Goal: Find specific page/section: Find specific page/section

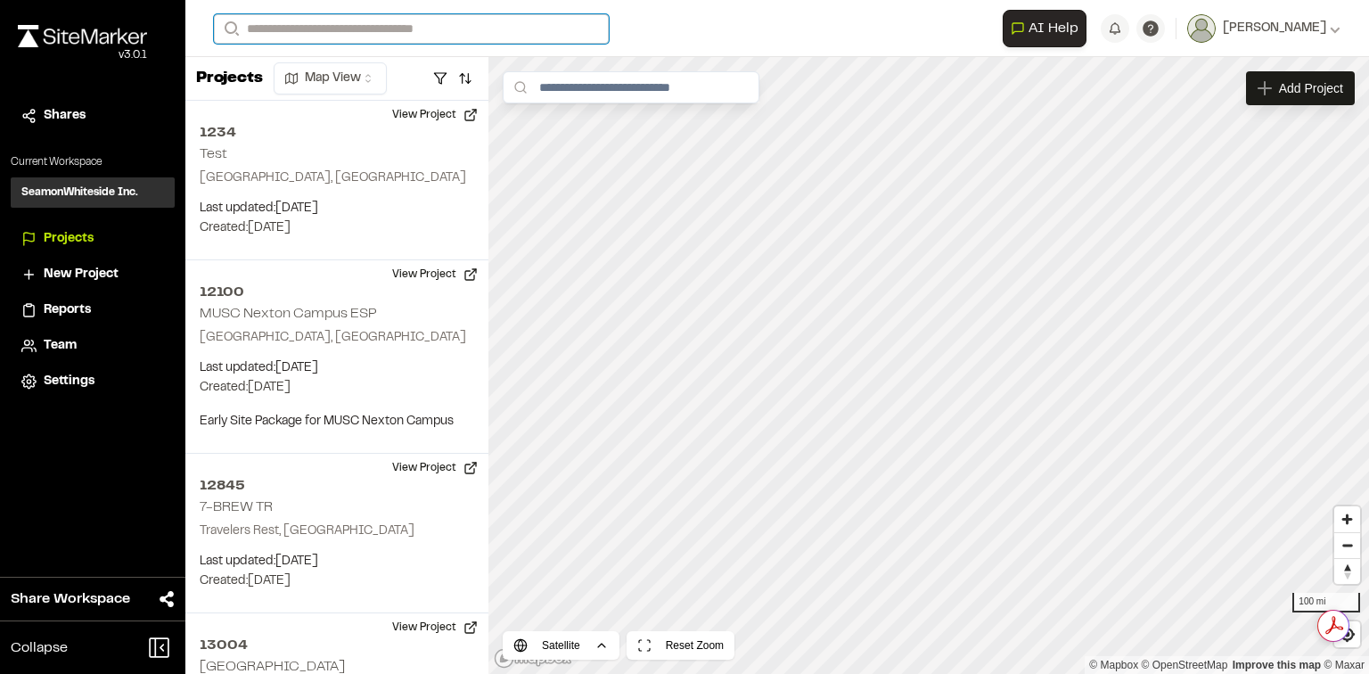
click at [533, 18] on input "Search" at bounding box center [411, 28] width 395 height 29
type input "*****"
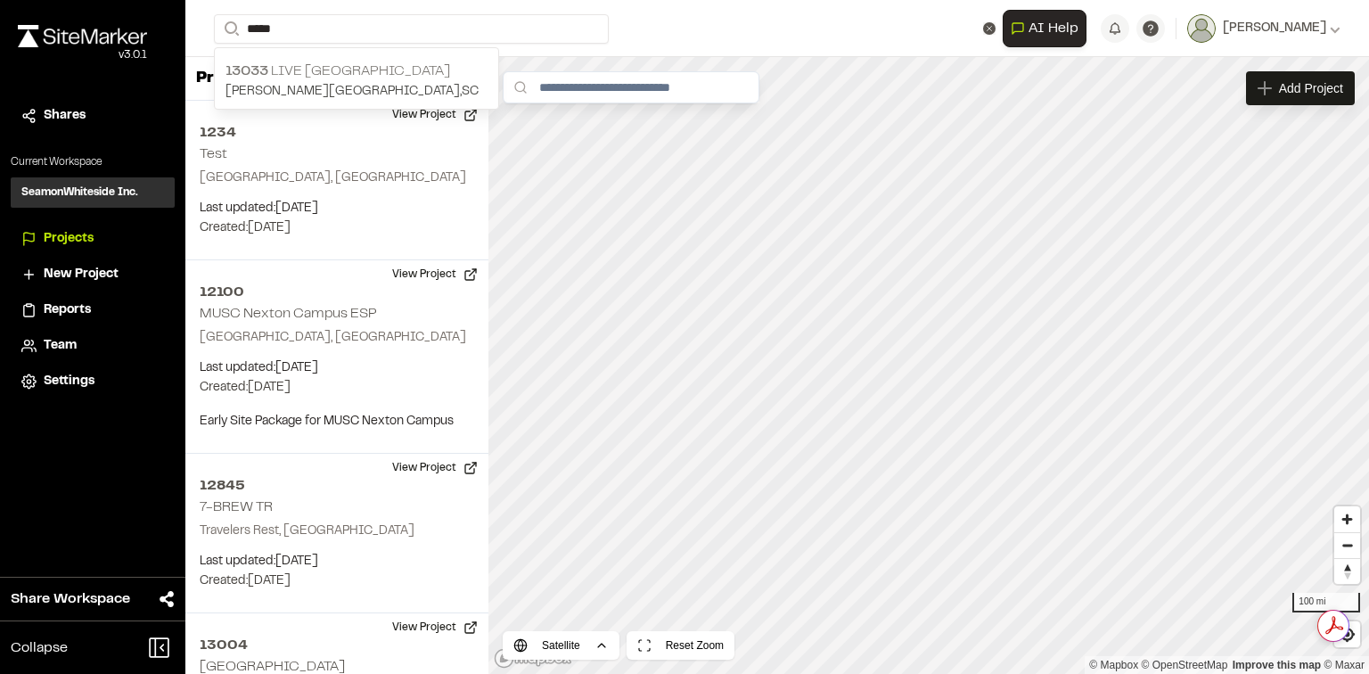
click at [447, 65] on p "[STREET_ADDRESS]" at bounding box center [357, 71] width 262 height 21
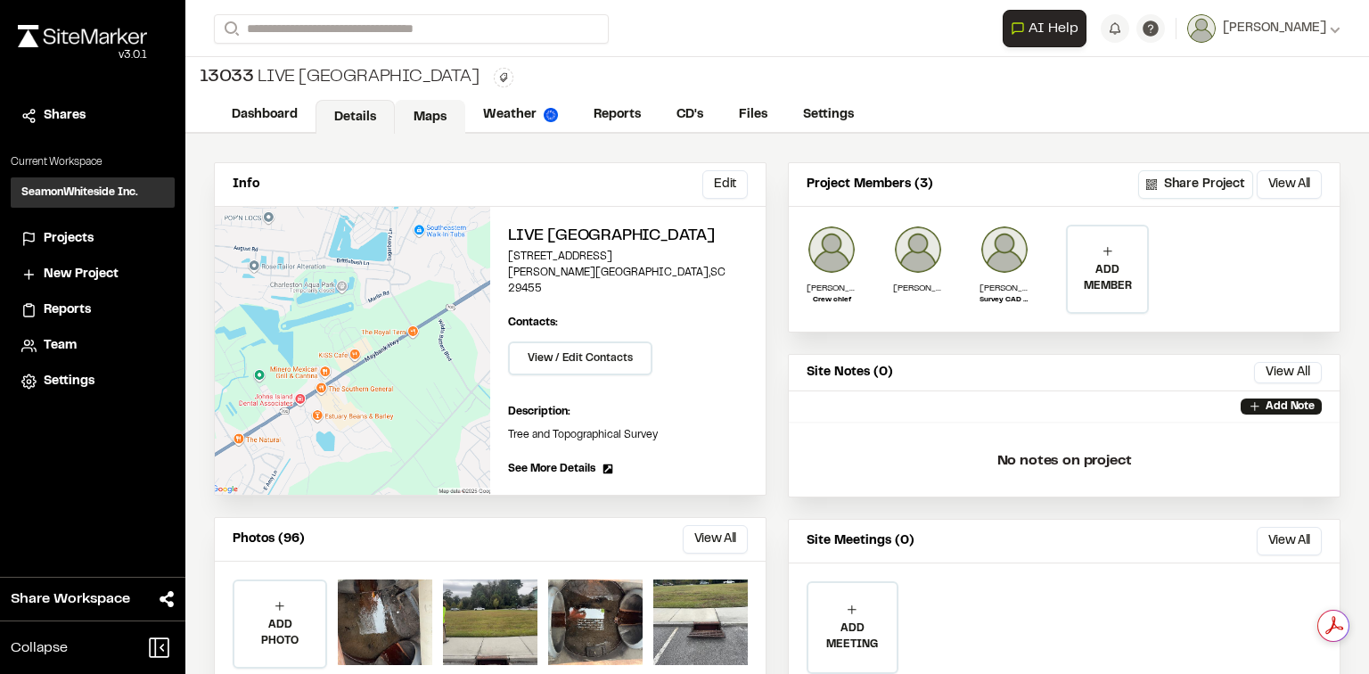
click at [431, 121] on link "Maps" at bounding box center [430, 117] width 70 height 34
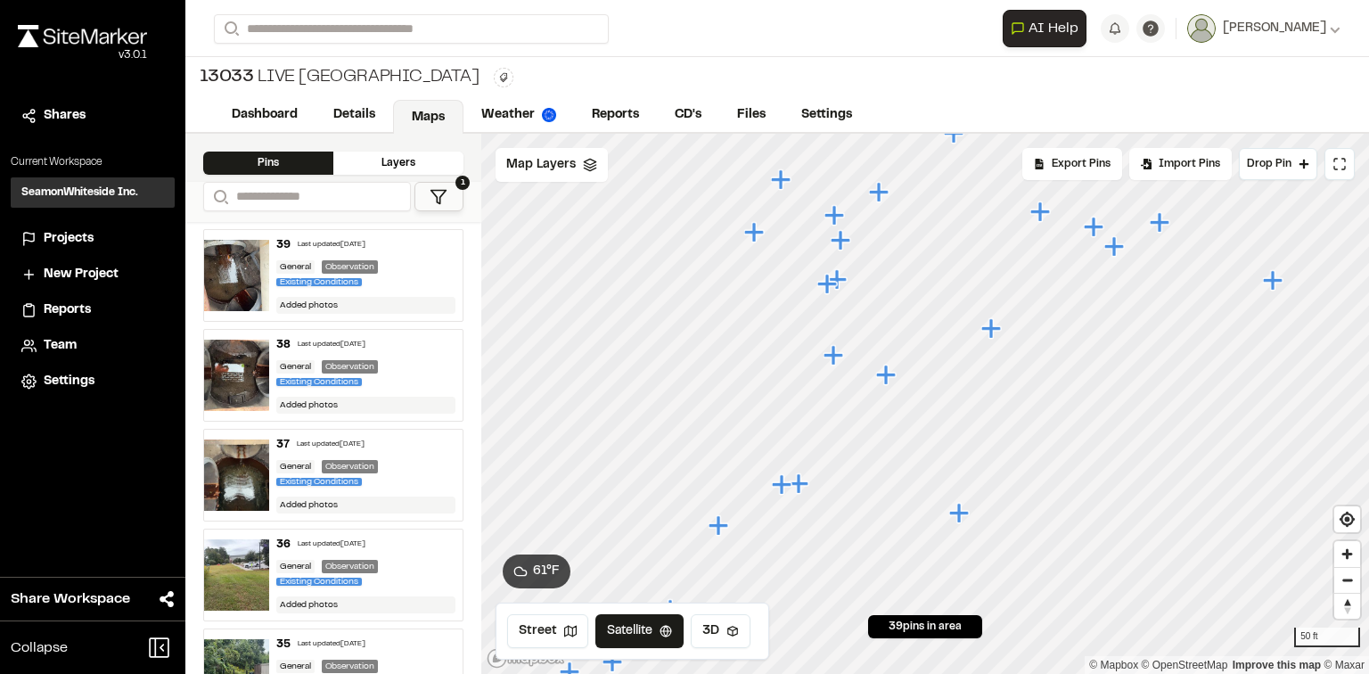
click at [833, 354] on icon "Map marker" at bounding box center [834, 355] width 20 height 20
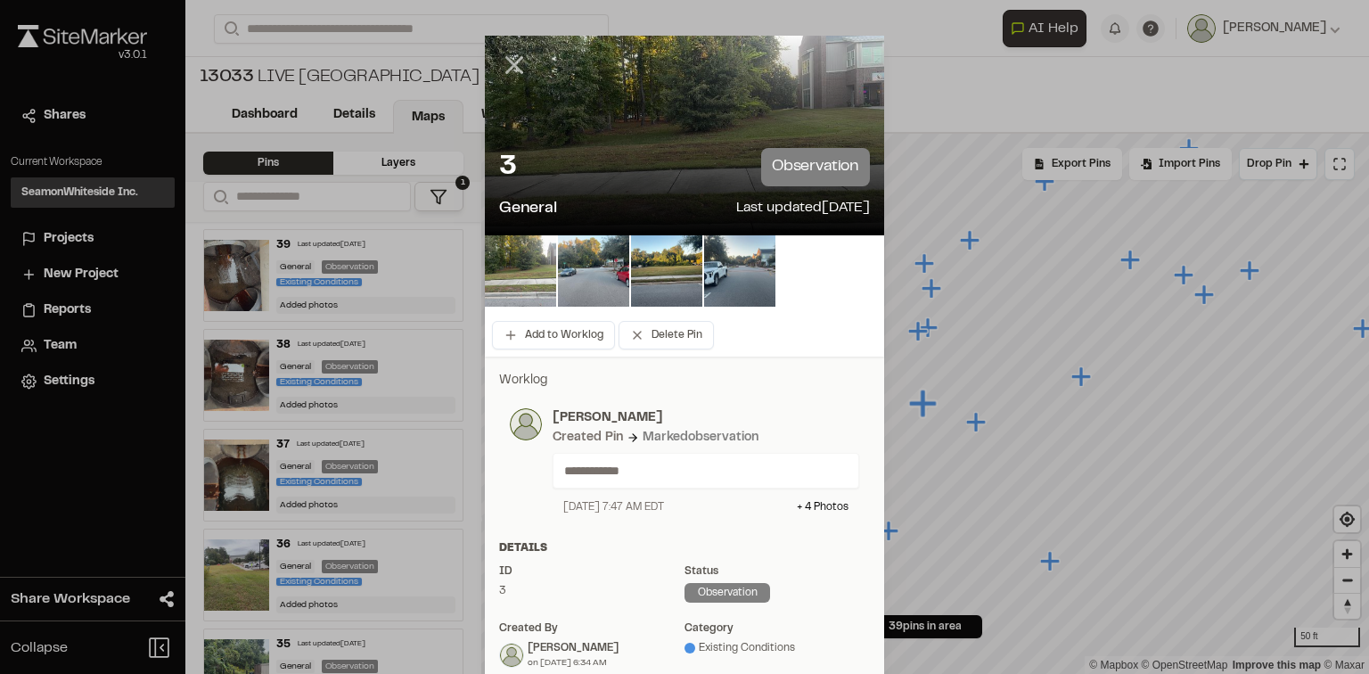
click at [507, 61] on line at bounding box center [514, 65] width 15 height 15
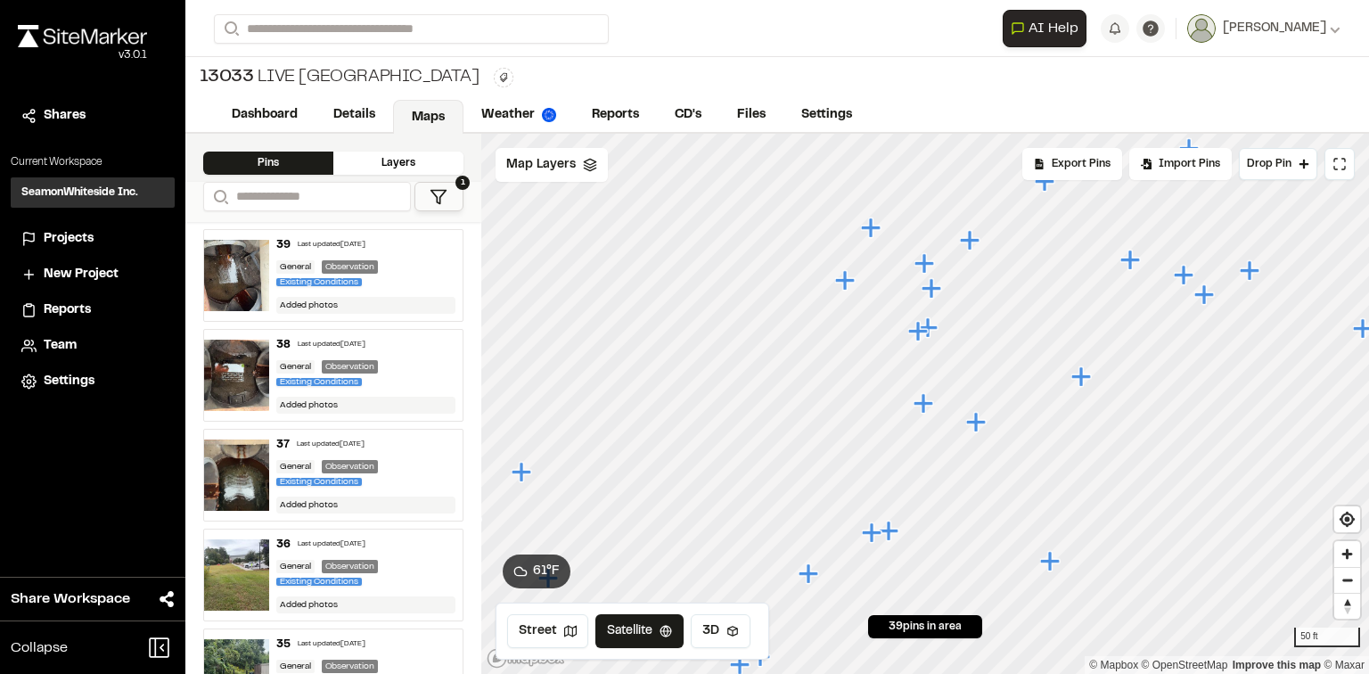
click at [922, 339] on icon "Map marker" at bounding box center [919, 331] width 23 height 23
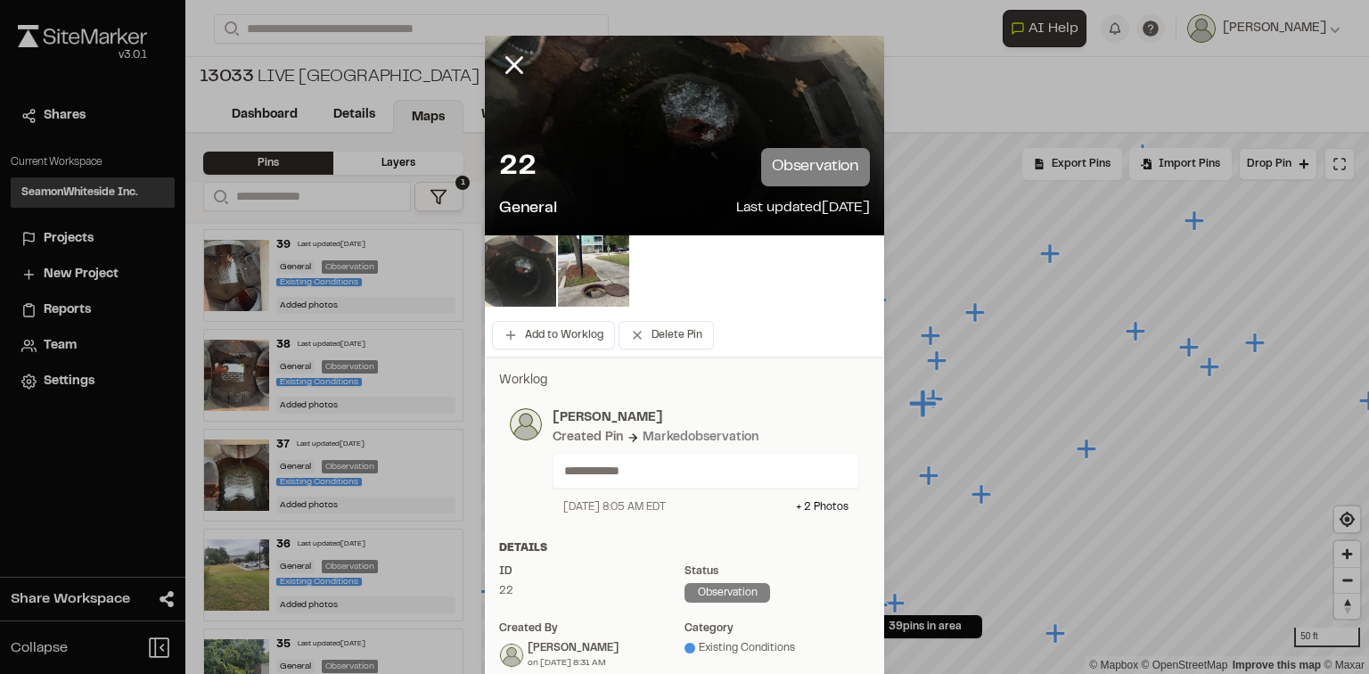
click at [535, 287] on img at bounding box center [520, 270] width 71 height 71
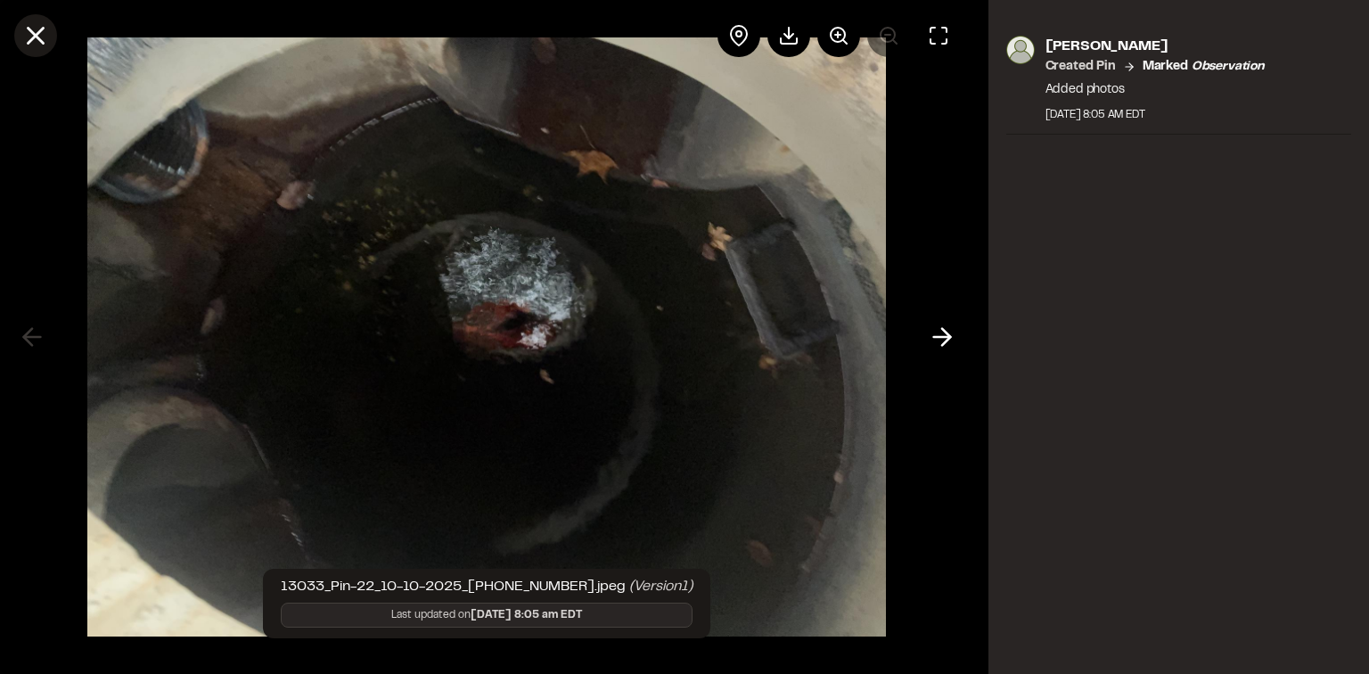
click at [33, 43] on icon at bounding box center [36, 36] width 30 height 30
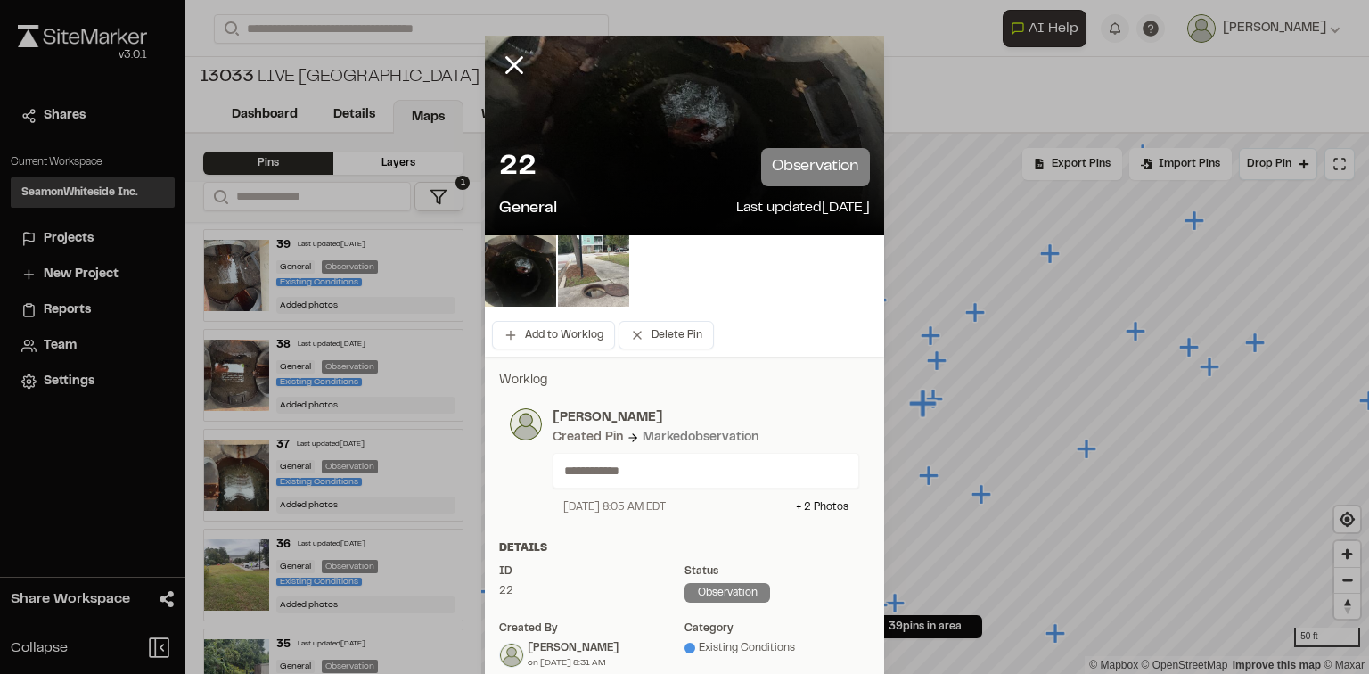
click at [596, 273] on img at bounding box center [593, 270] width 71 height 71
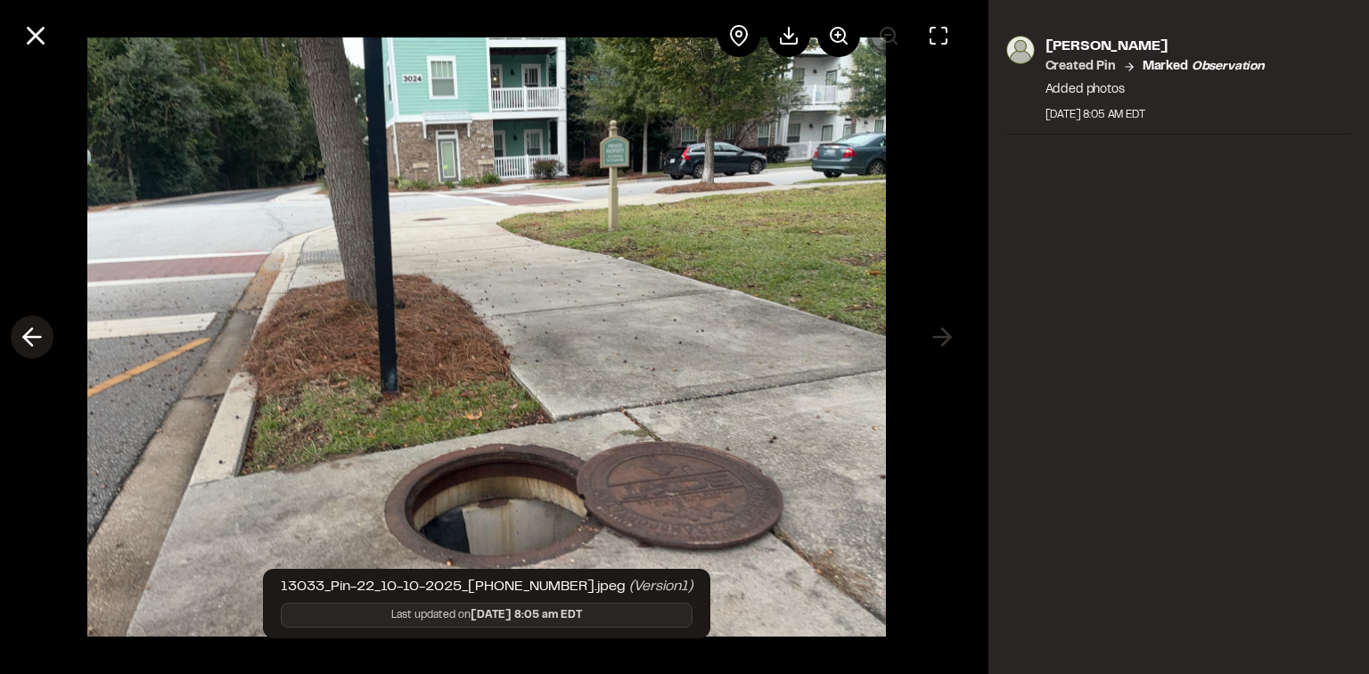
click at [26, 335] on polyline at bounding box center [28, 337] width 8 height 17
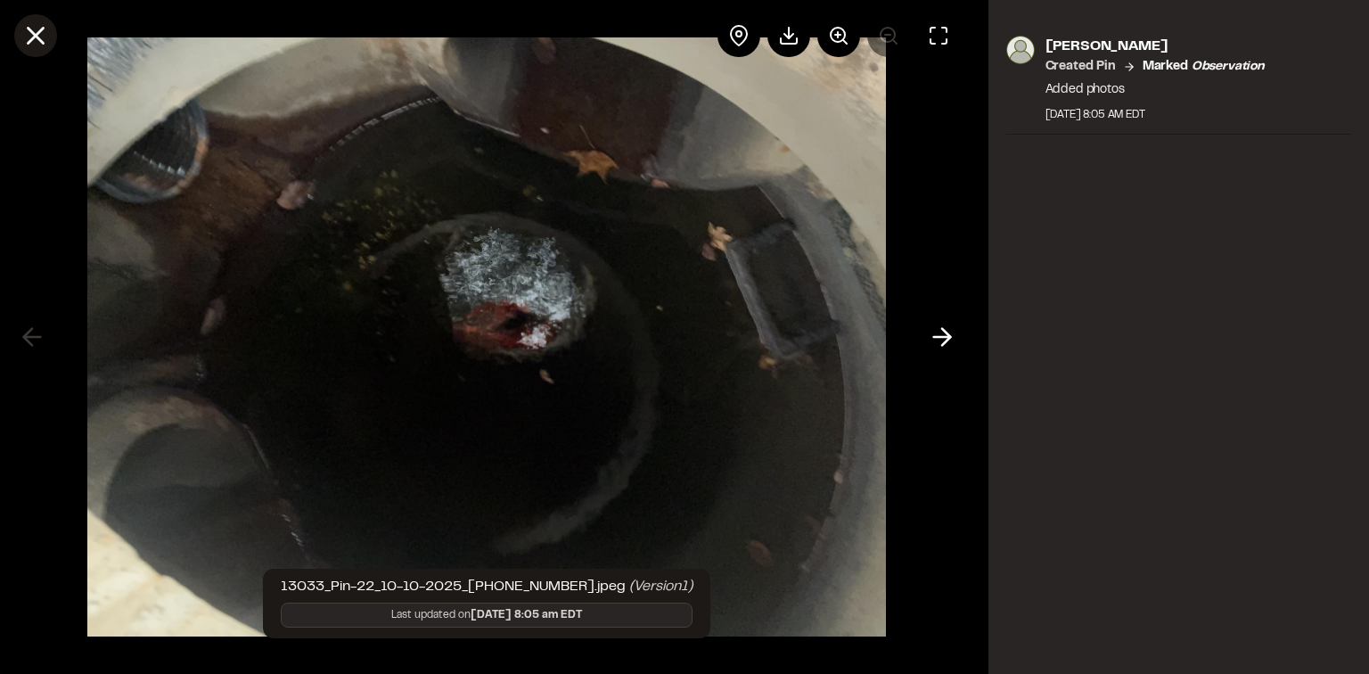
click at [34, 34] on line at bounding box center [36, 36] width 15 height 15
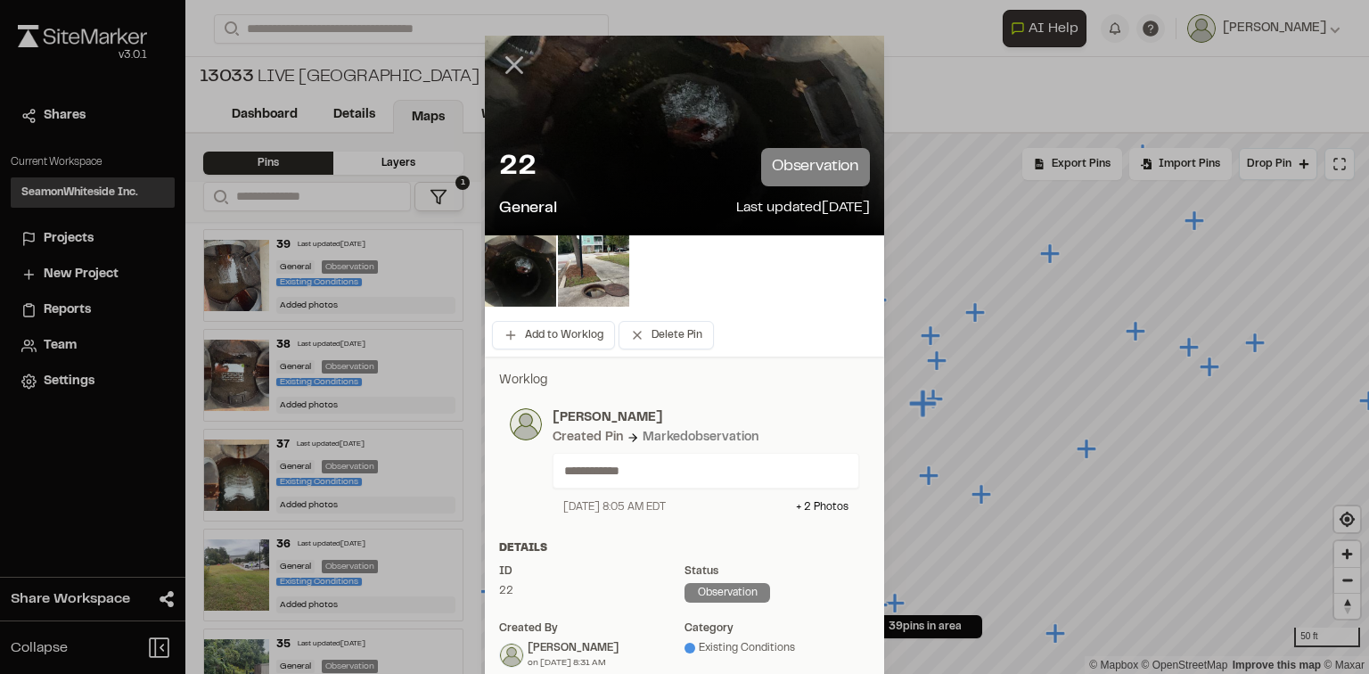
click at [515, 68] on icon at bounding box center [514, 65] width 30 height 30
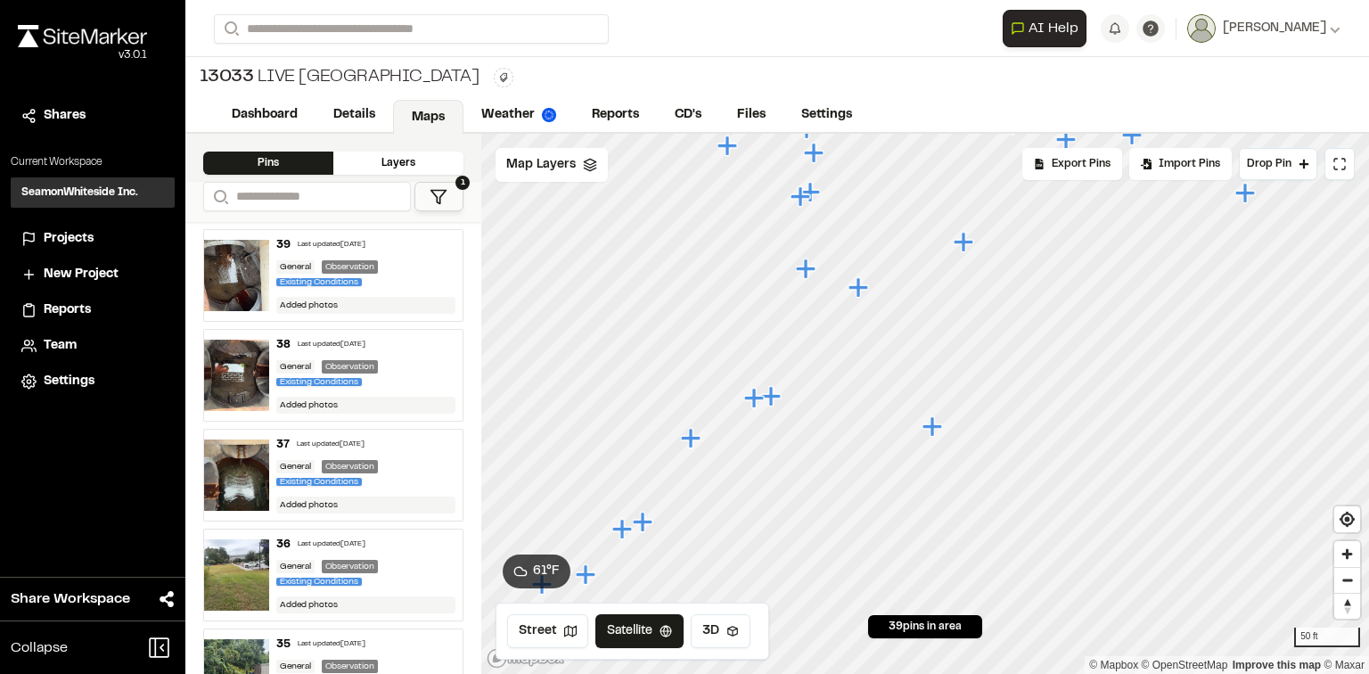
click at [770, 396] on icon "Map marker" at bounding box center [771, 396] width 20 height 20
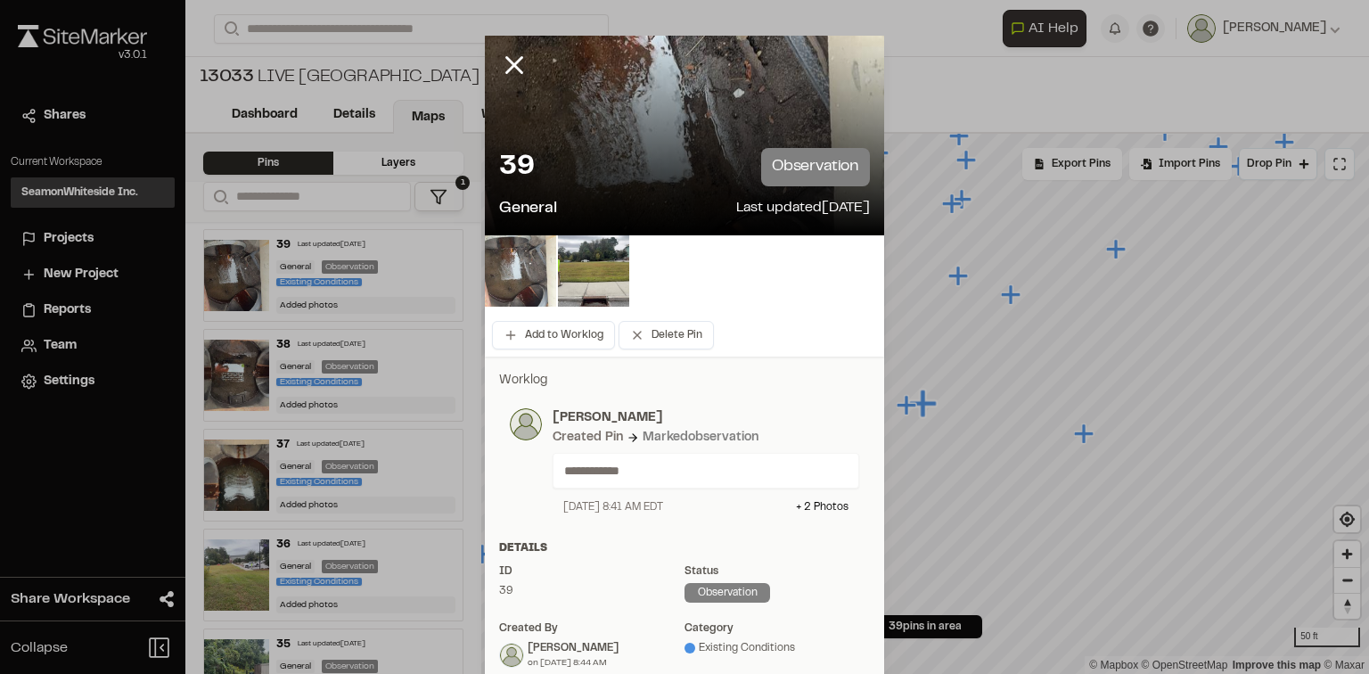
click at [528, 282] on img at bounding box center [520, 270] width 71 height 71
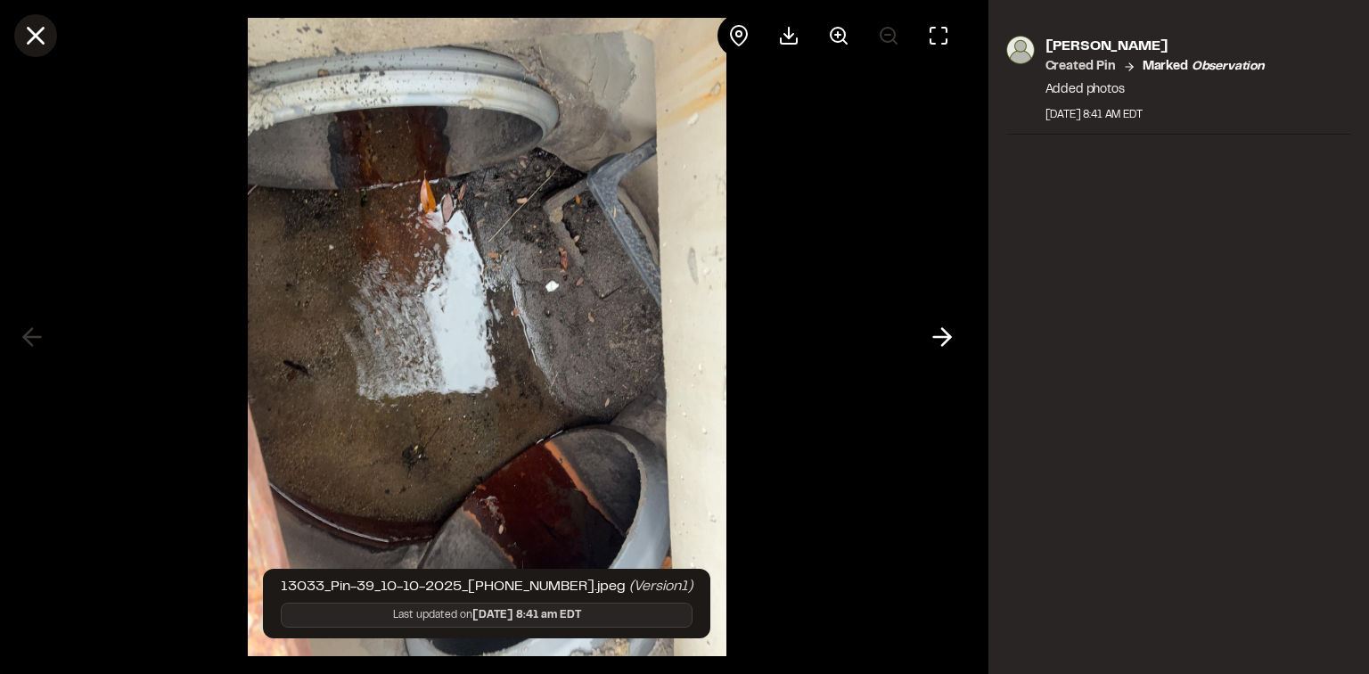
click at [33, 39] on line at bounding box center [36, 36] width 15 height 15
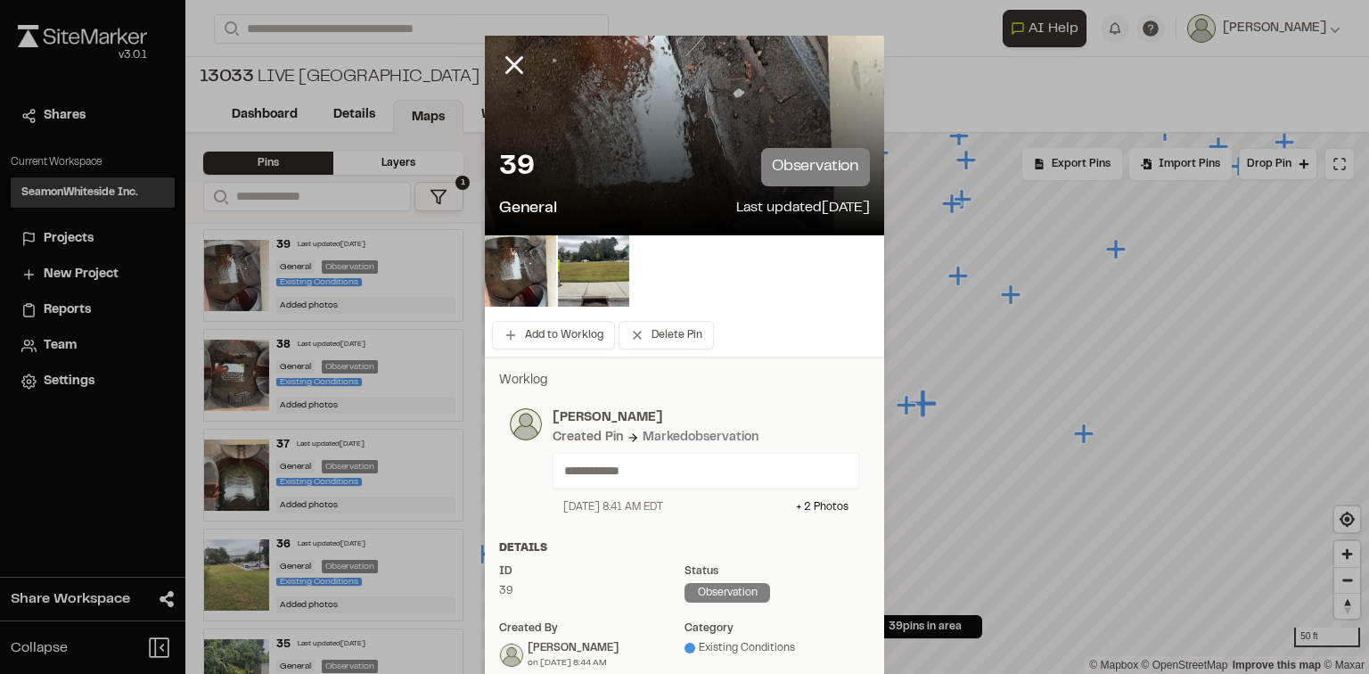
click at [535, 70] on div at bounding box center [528, 79] width 86 height 86
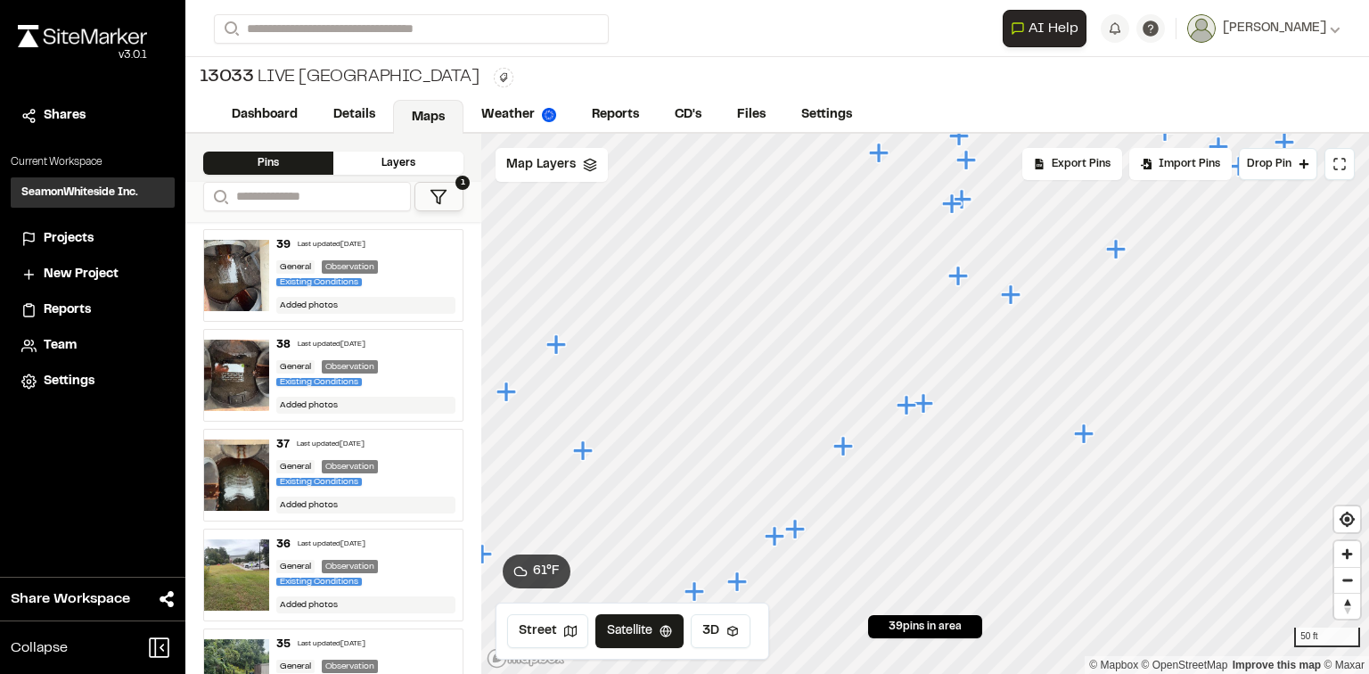
click at [507, 70] on div "[STREET_ADDRESS]" at bounding box center [777, 77] width 1184 height 41
click at [844, 444] on icon "Map marker" at bounding box center [843, 446] width 20 height 20
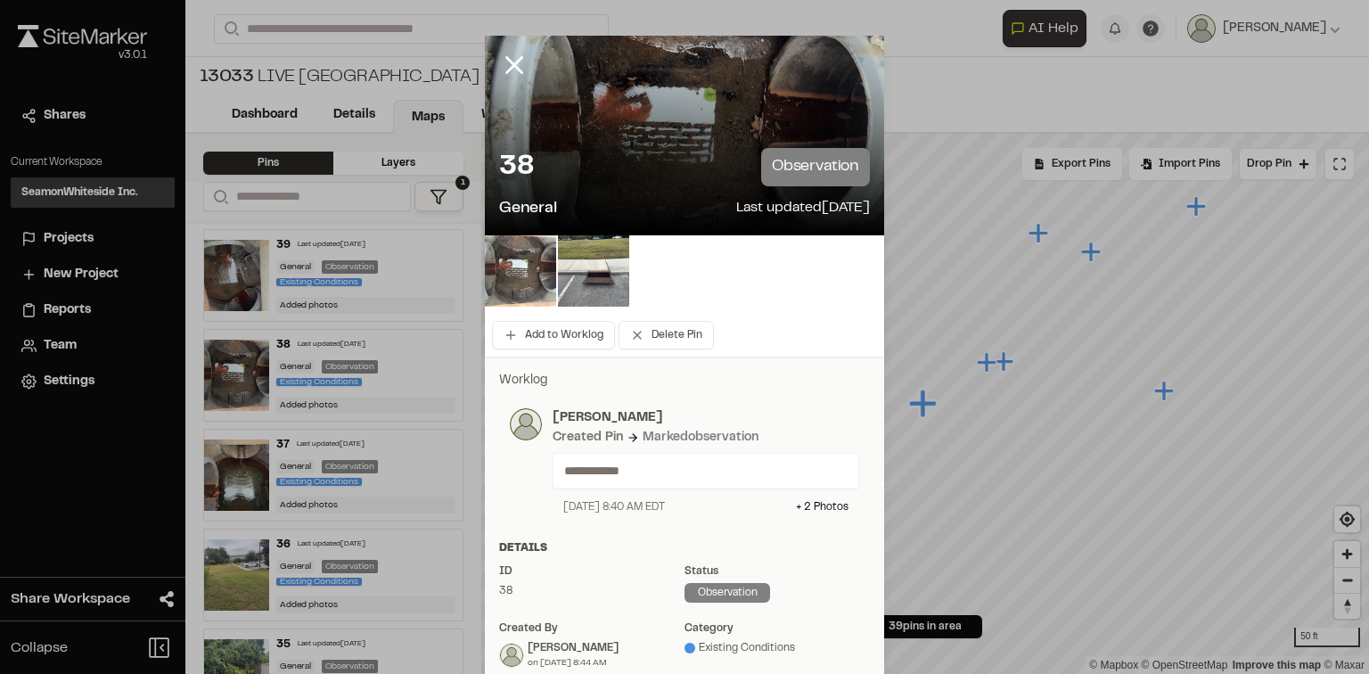
click at [536, 285] on img at bounding box center [520, 270] width 71 height 71
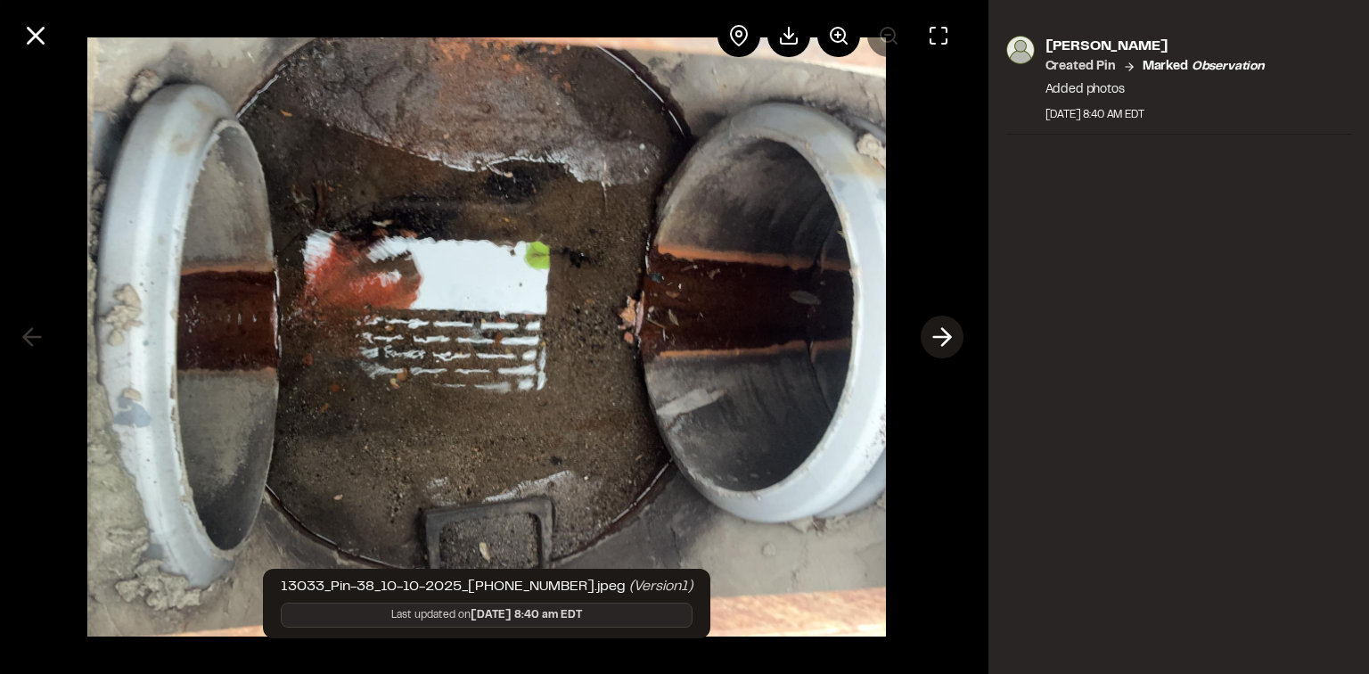
click at [929, 328] on icon at bounding box center [942, 337] width 29 height 30
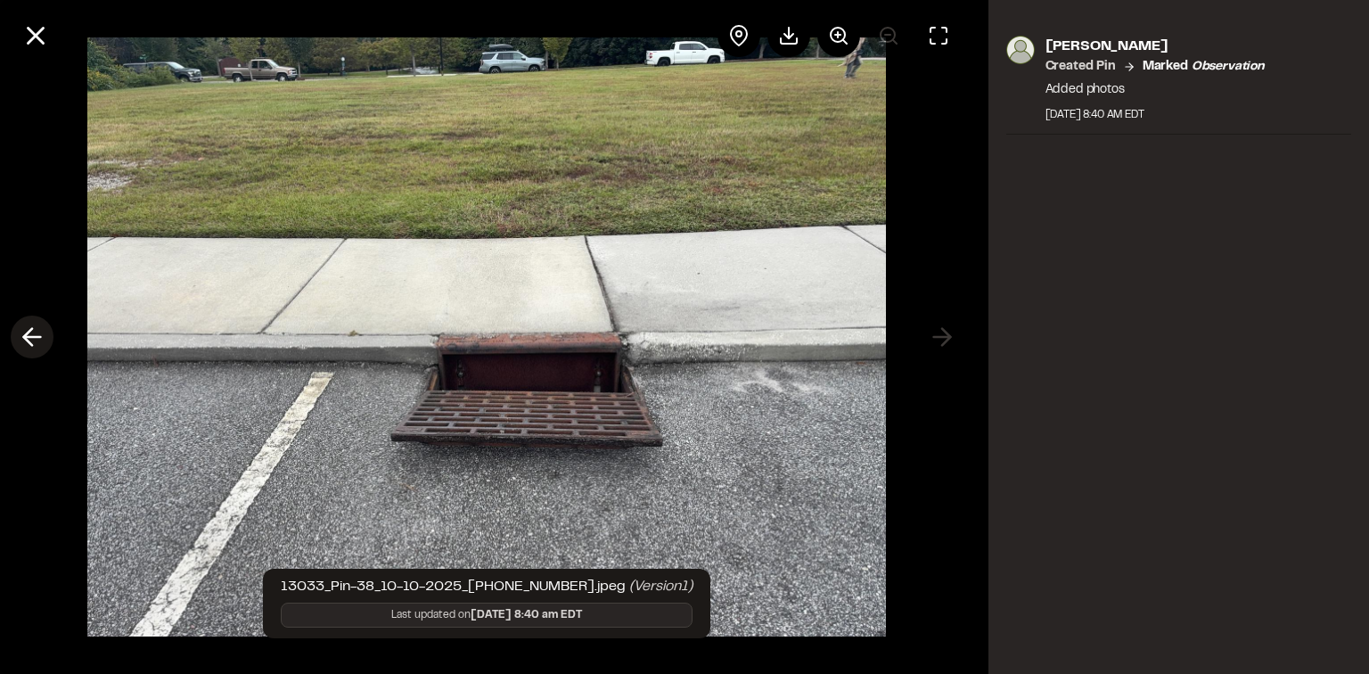
click at [32, 322] on icon at bounding box center [32, 337] width 29 height 30
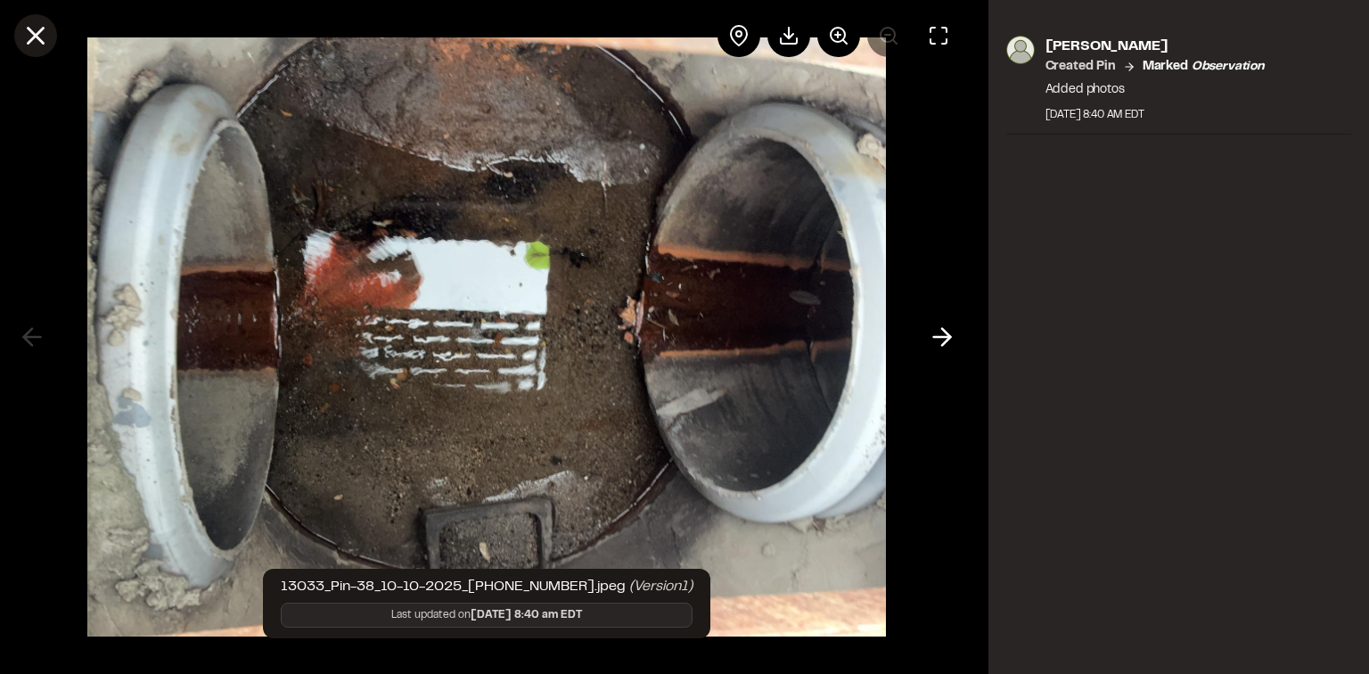
click at [48, 38] on icon at bounding box center [36, 36] width 30 height 30
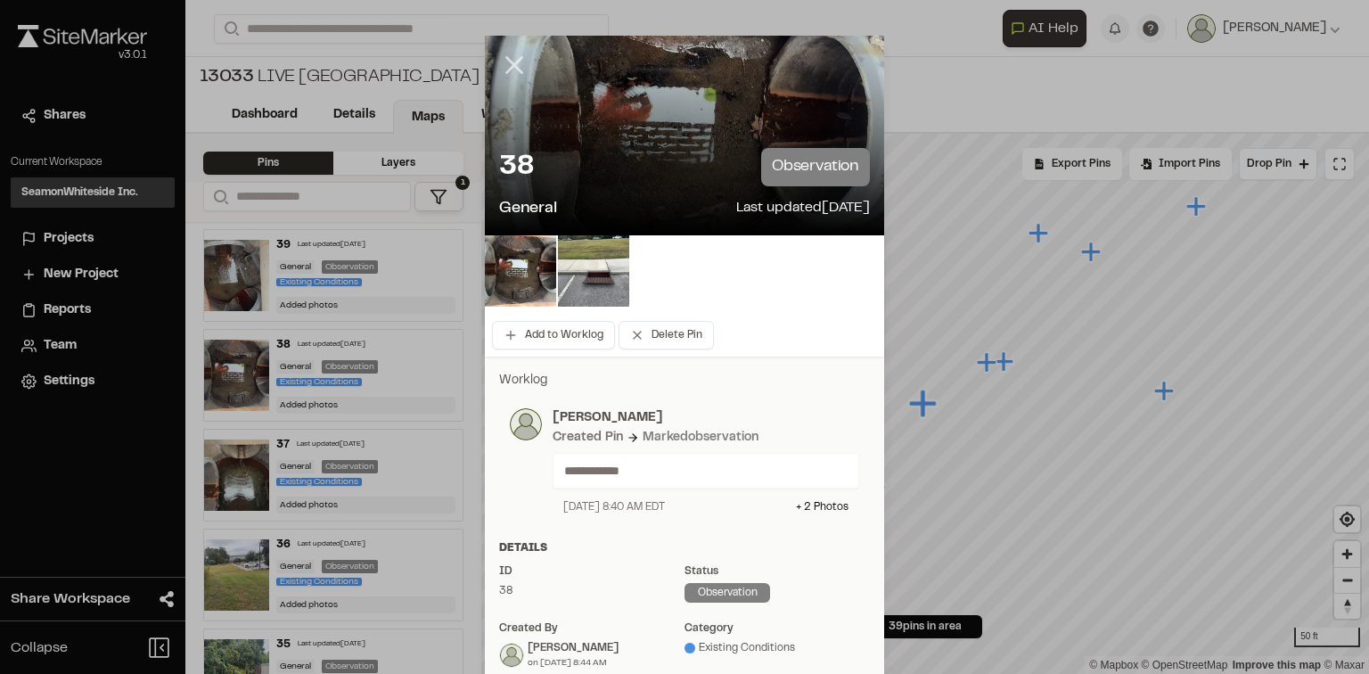
click at [518, 62] on icon at bounding box center [514, 65] width 30 height 30
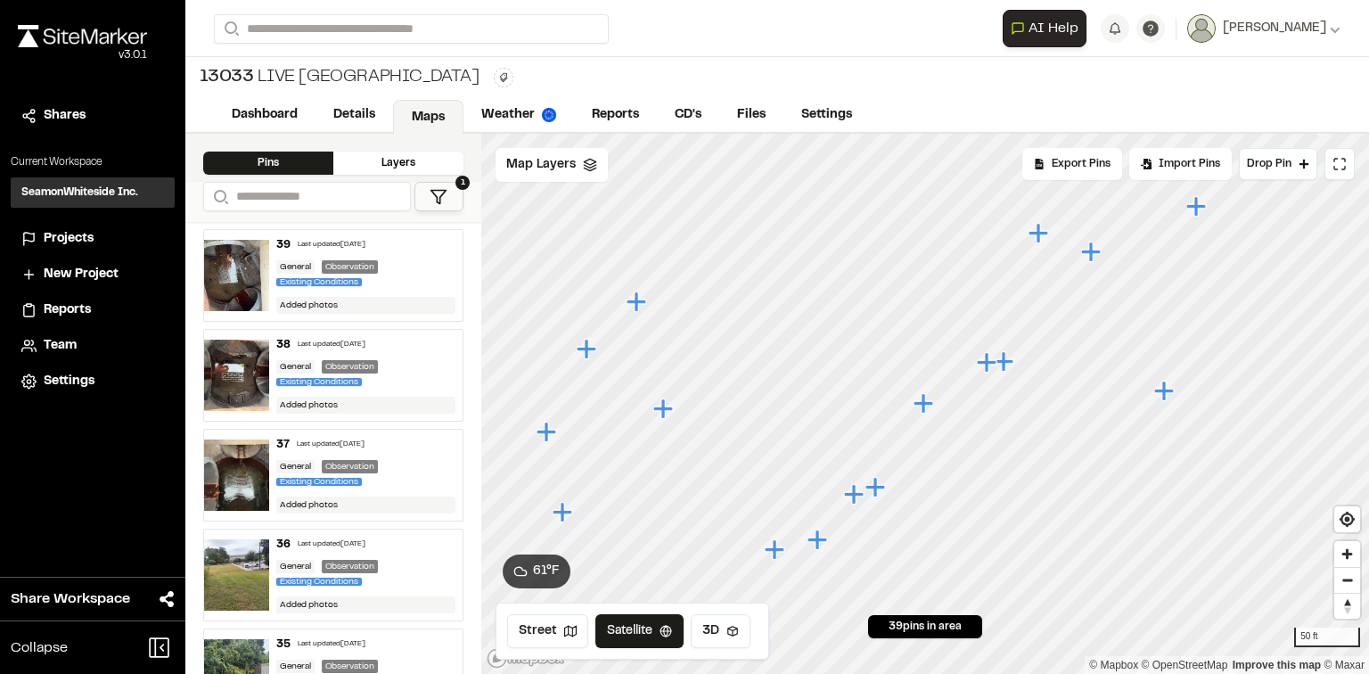
click at [881, 489] on icon "Map marker" at bounding box center [876, 487] width 20 height 20
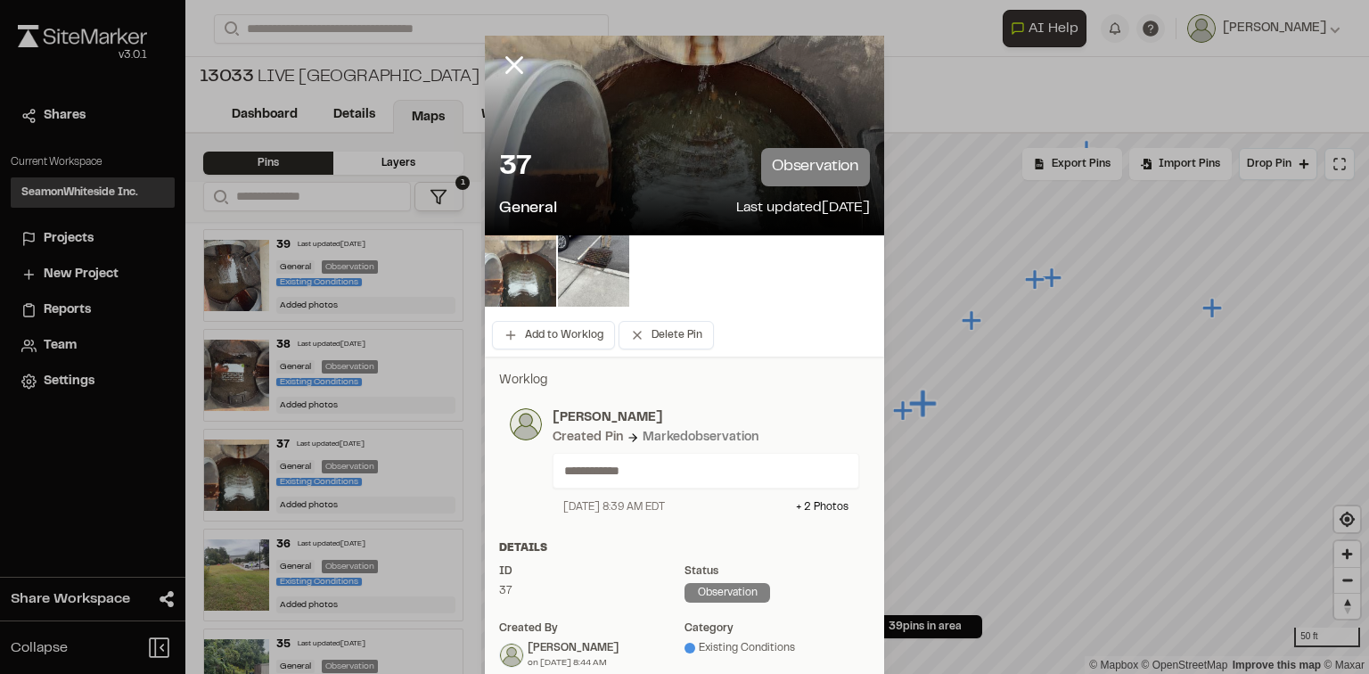
click at [548, 282] on img at bounding box center [520, 270] width 71 height 71
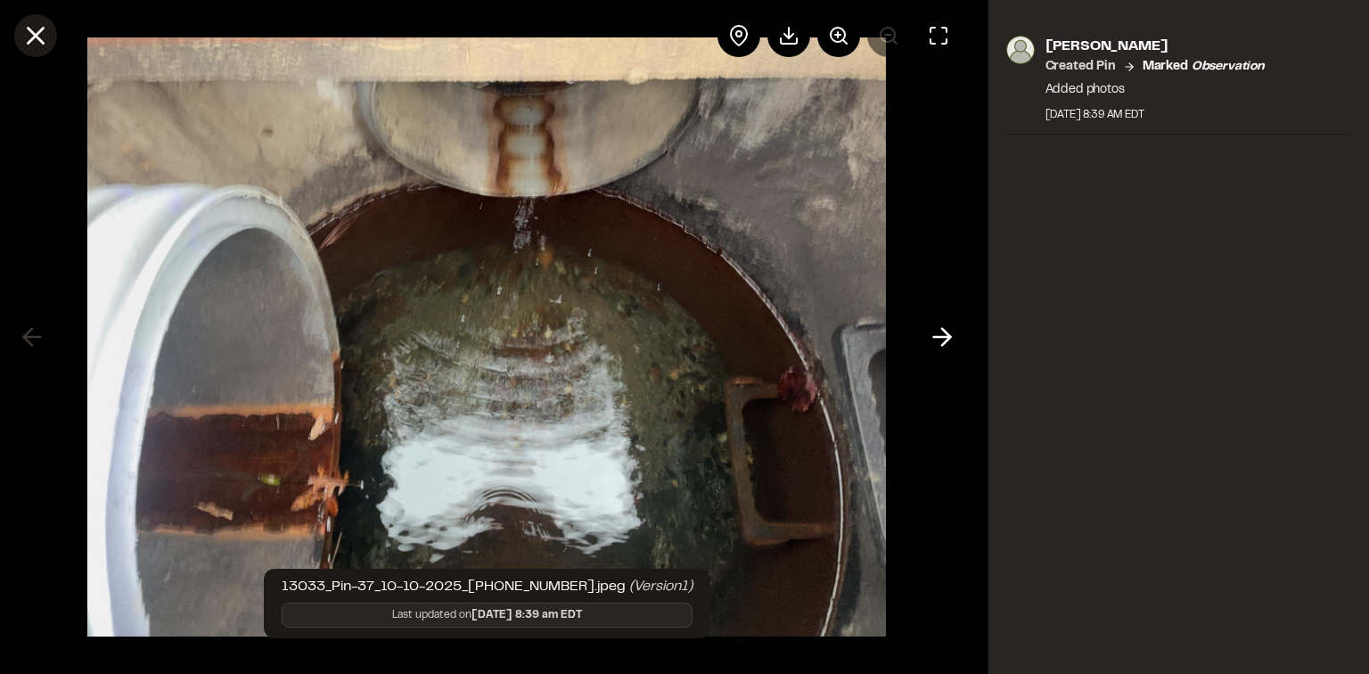
click at [21, 34] on icon at bounding box center [36, 36] width 30 height 30
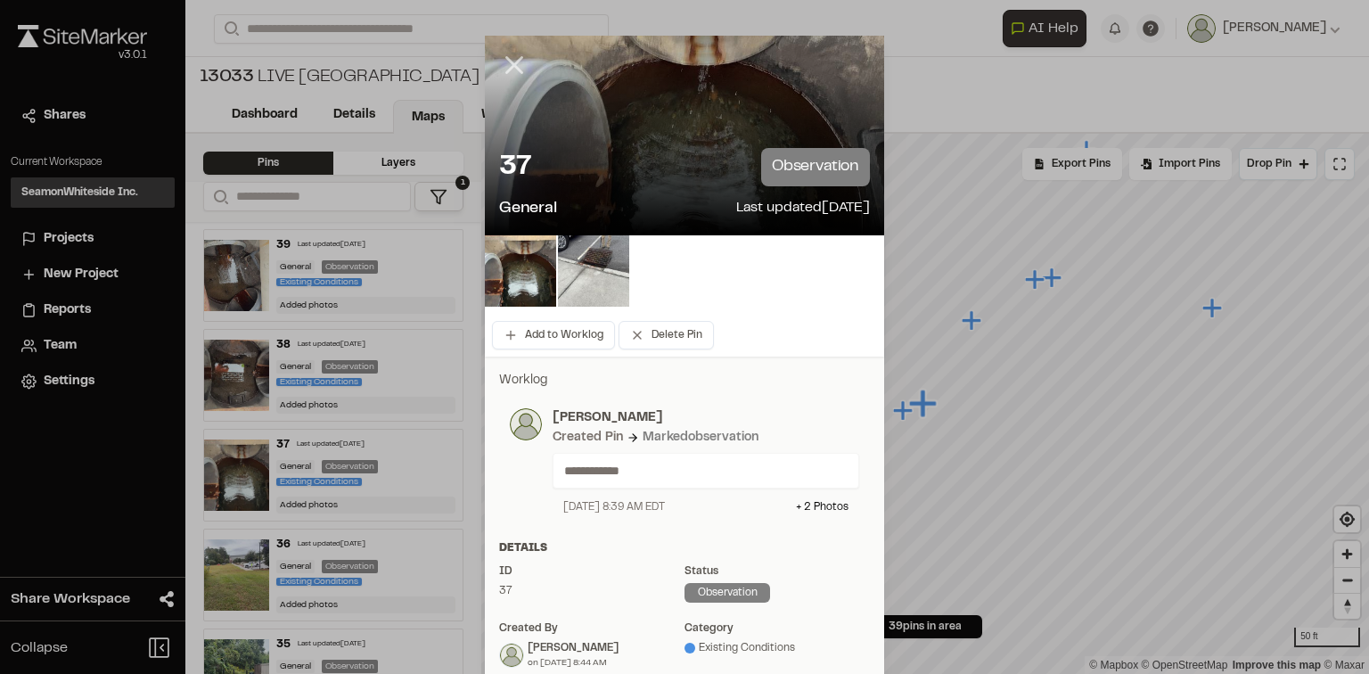
click at [513, 67] on icon at bounding box center [514, 65] width 30 height 30
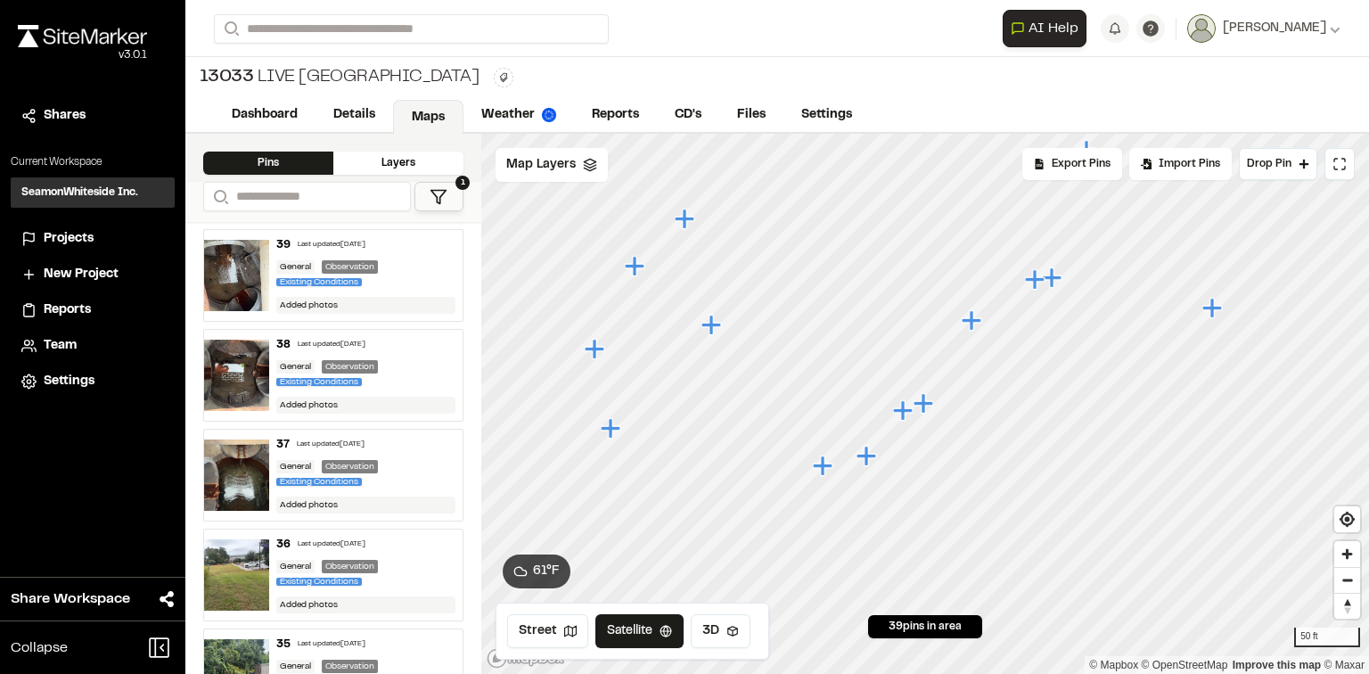
click at [920, 403] on icon "Map marker" at bounding box center [924, 403] width 20 height 20
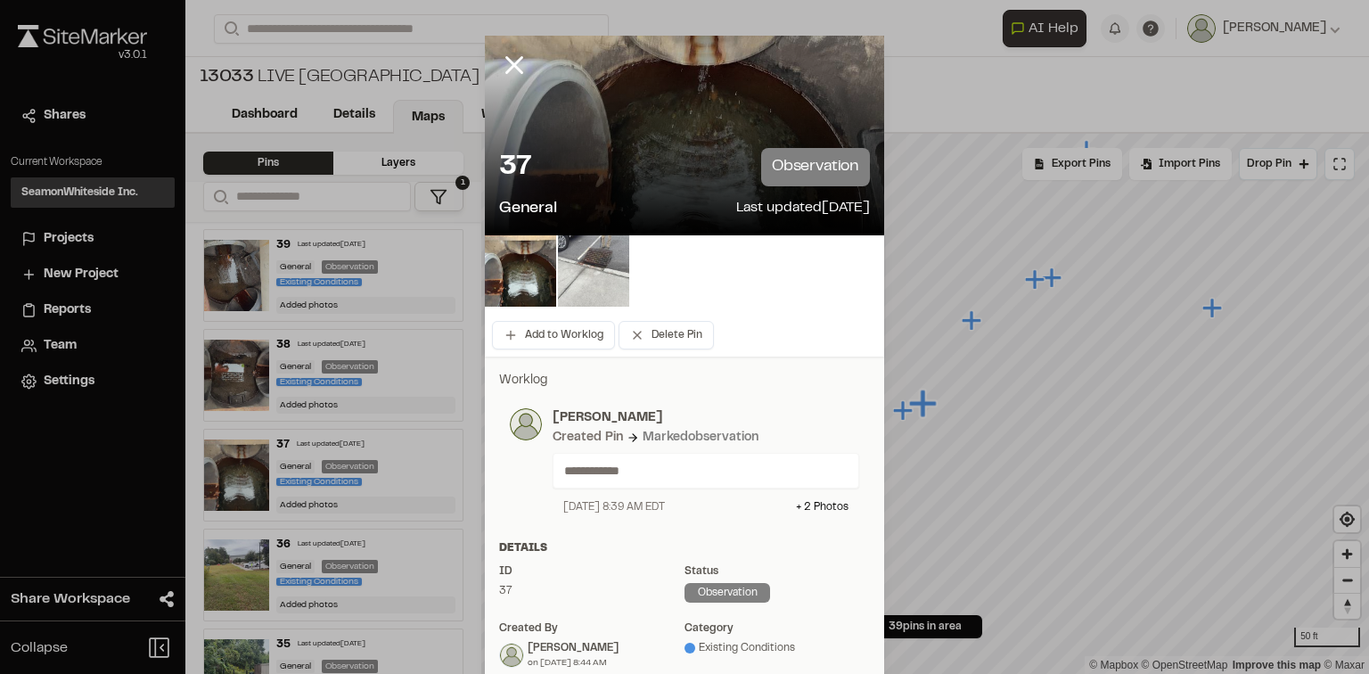
click at [592, 285] on img at bounding box center [593, 270] width 71 height 71
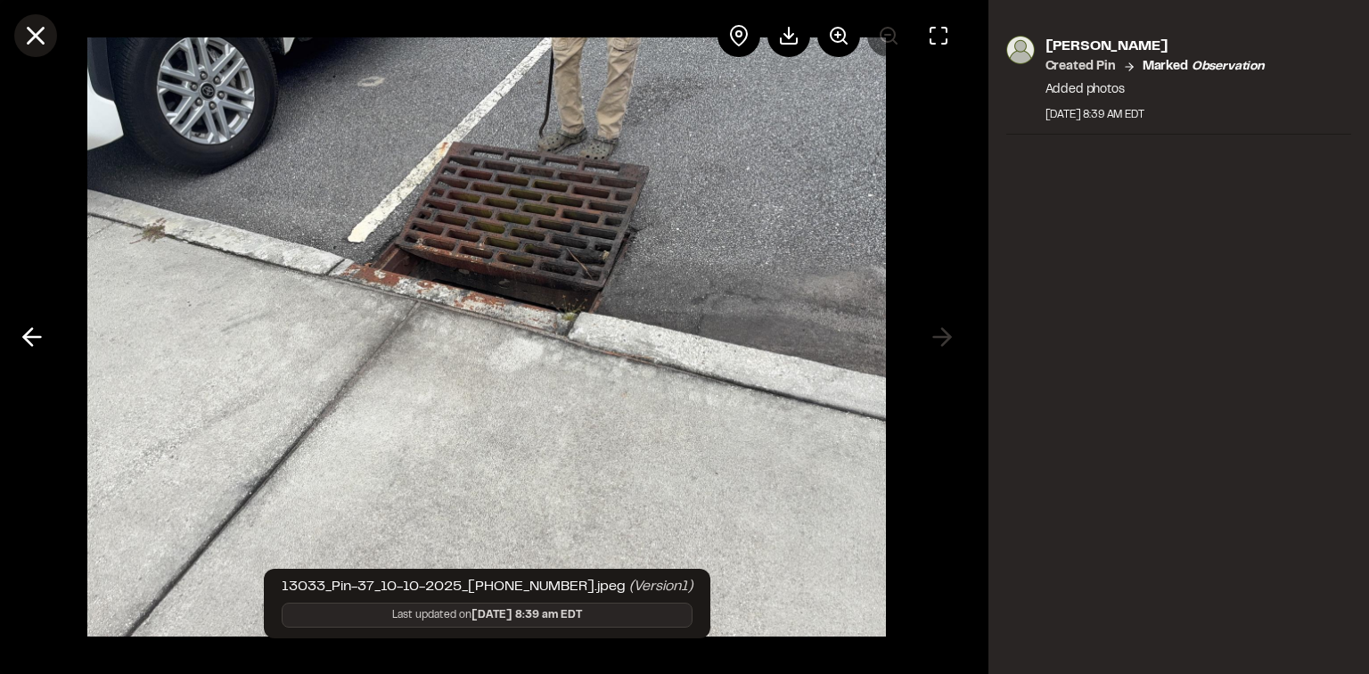
click at [32, 37] on line at bounding box center [36, 36] width 15 height 15
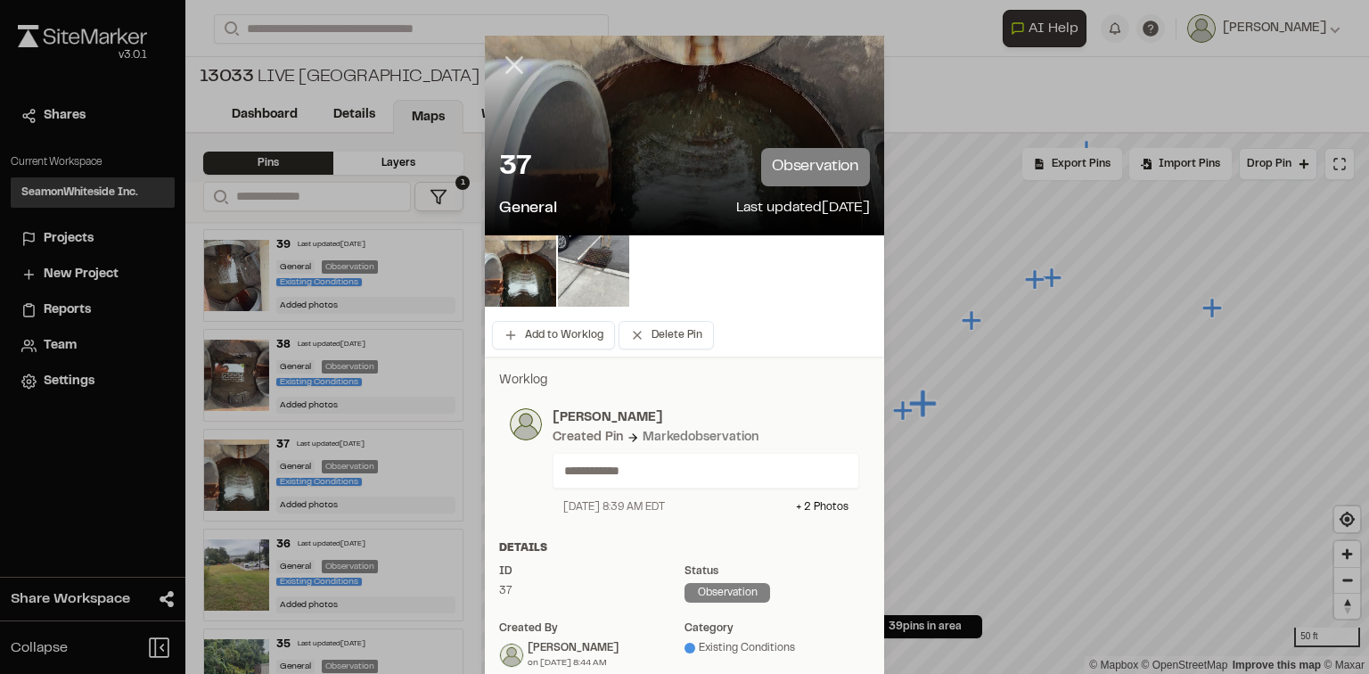
click at [518, 67] on icon at bounding box center [514, 65] width 30 height 30
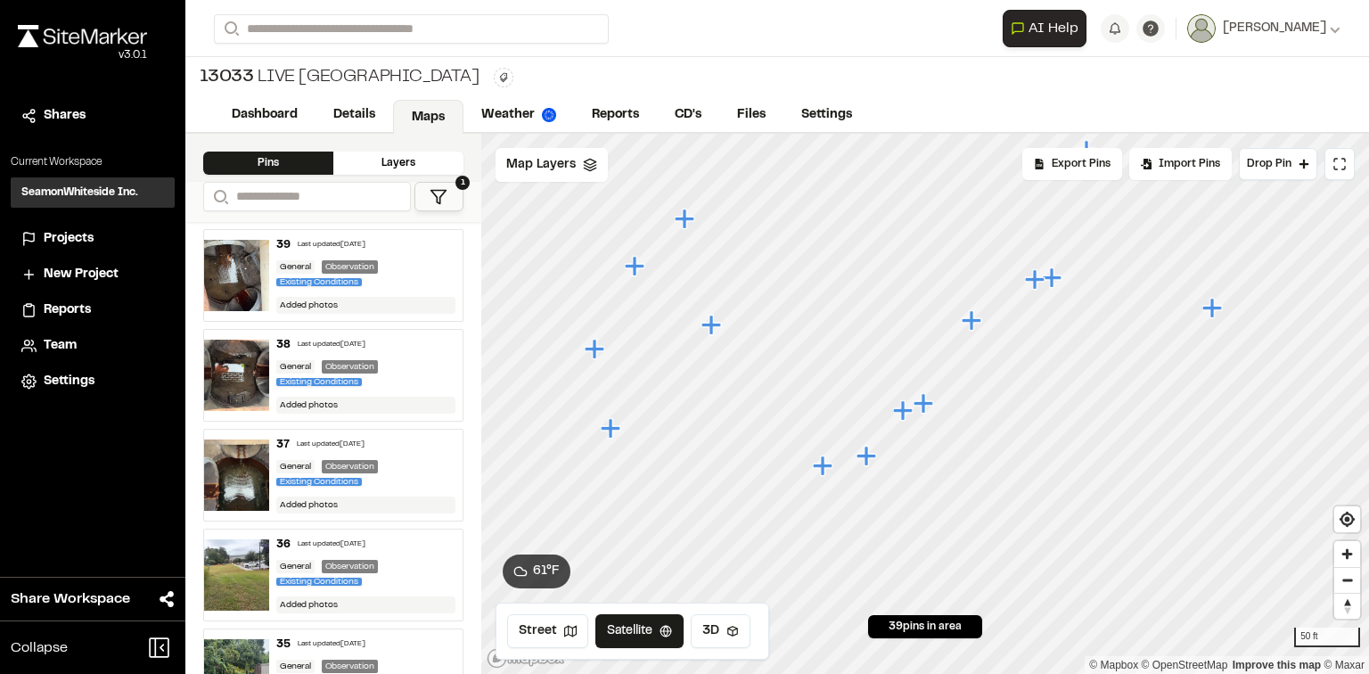
click at [820, 465] on icon "Map marker" at bounding box center [823, 466] width 20 height 20
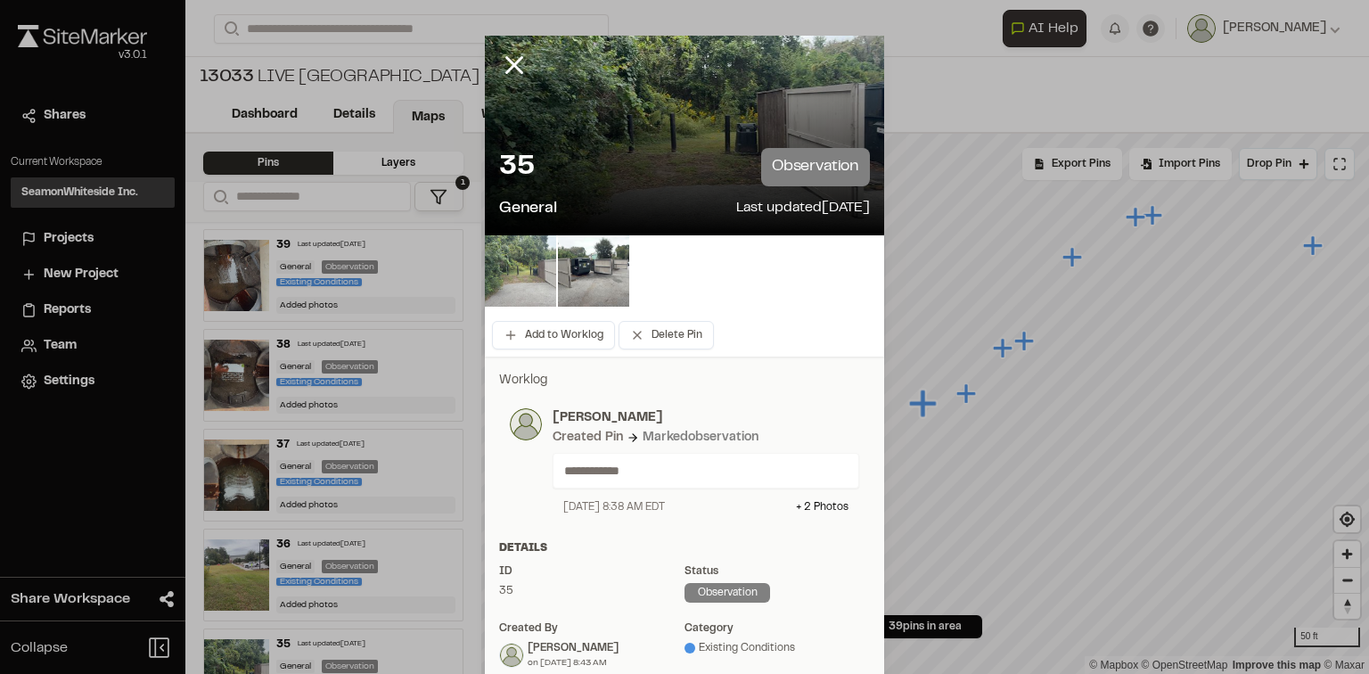
click at [505, 263] on img at bounding box center [520, 270] width 71 height 71
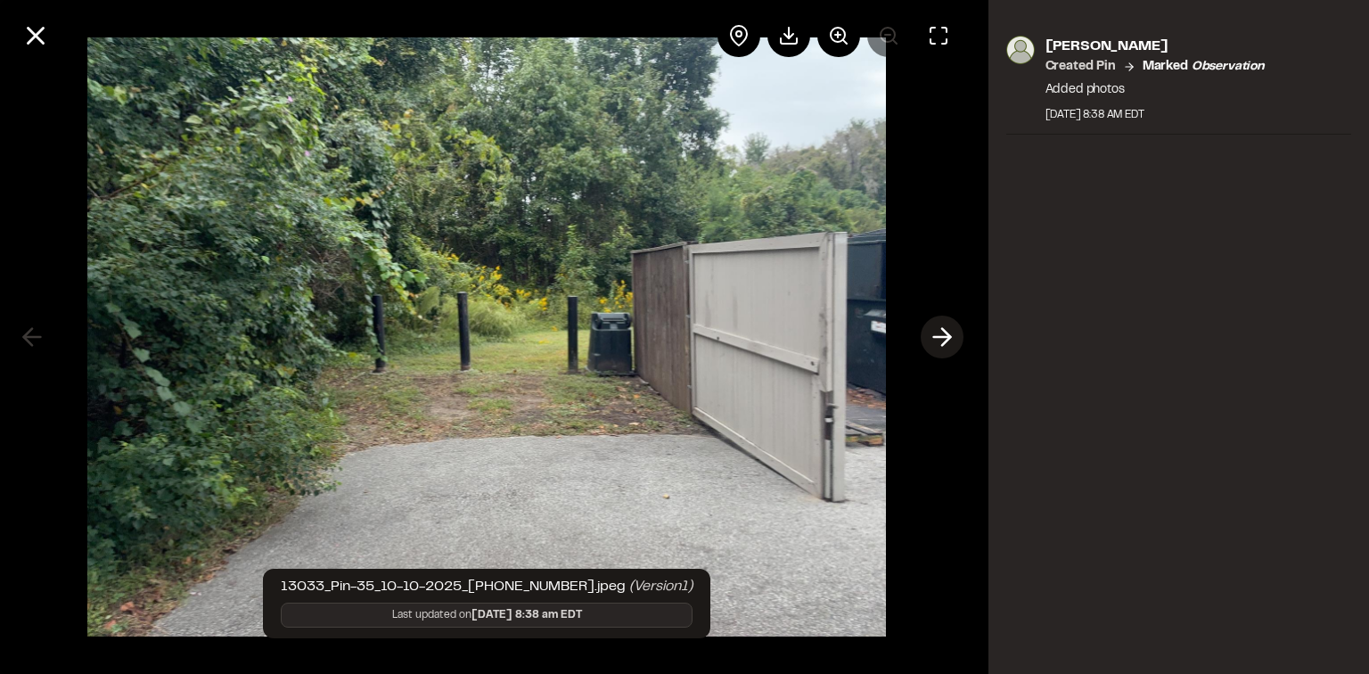
click at [952, 337] on icon at bounding box center [942, 337] width 29 height 30
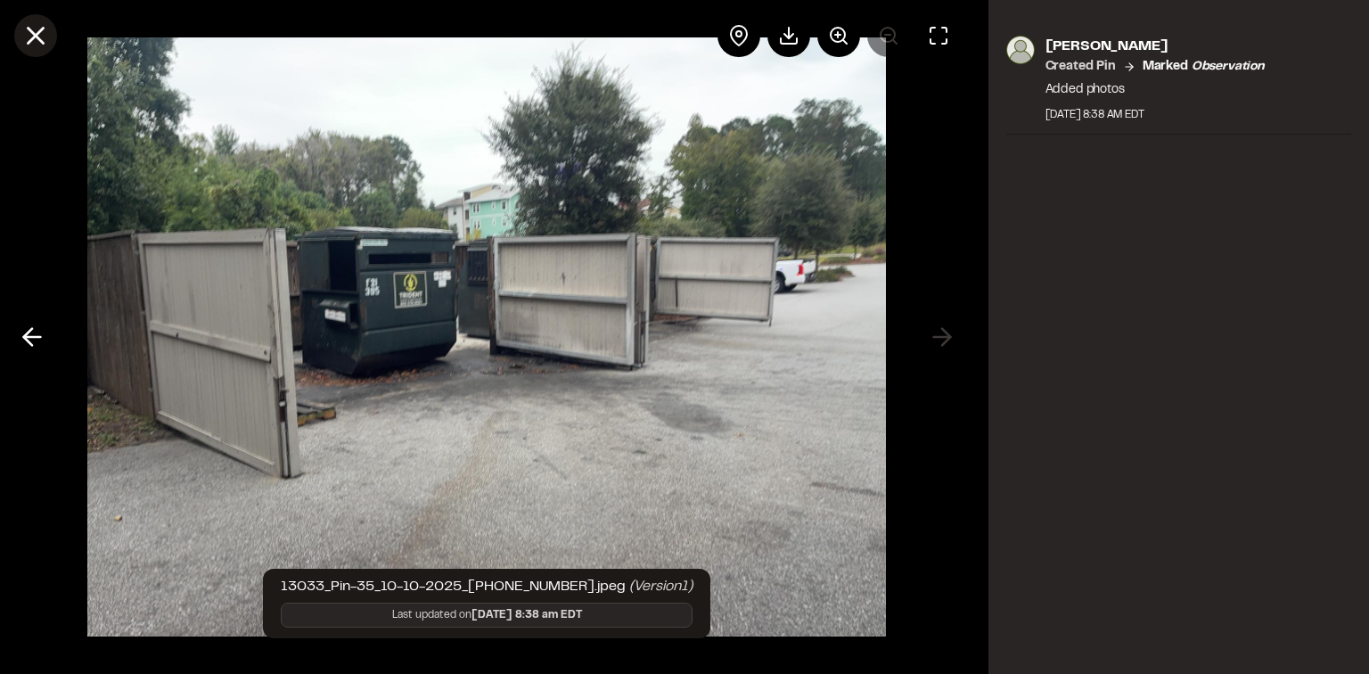
click at [21, 30] on icon at bounding box center [36, 36] width 30 height 30
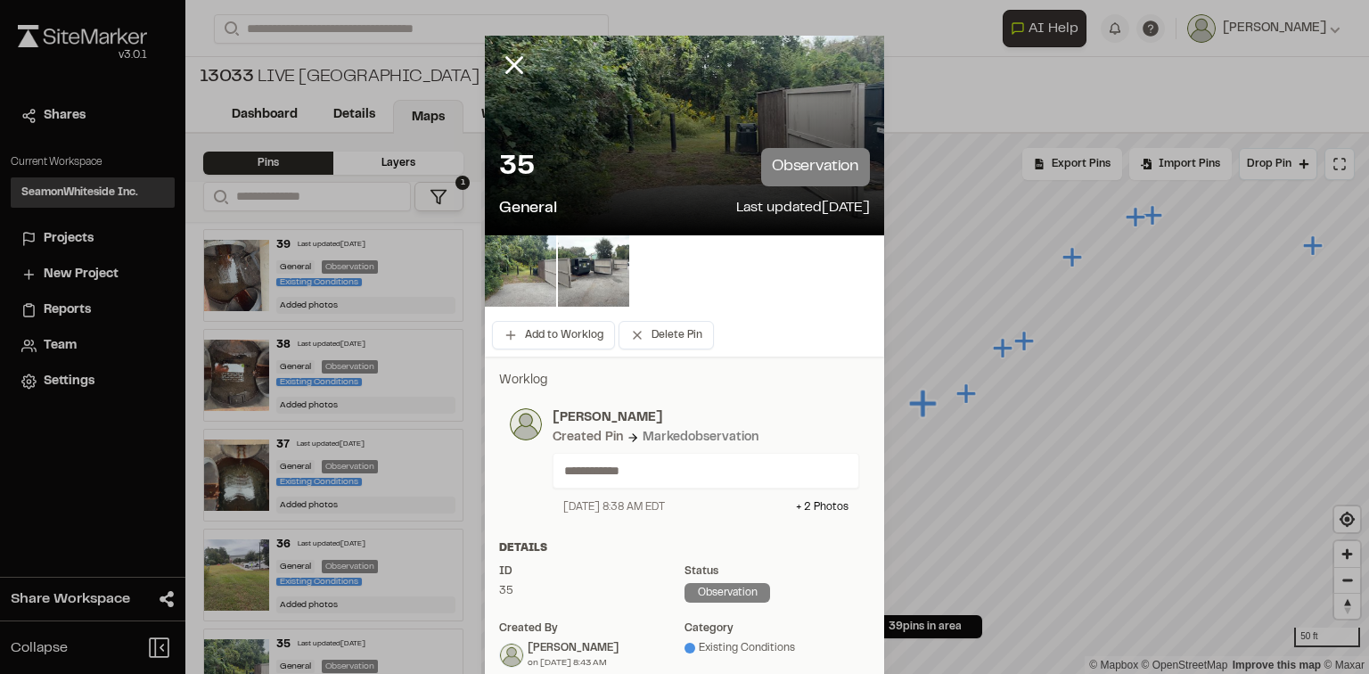
click at [522, 65] on icon at bounding box center [514, 65] width 30 height 30
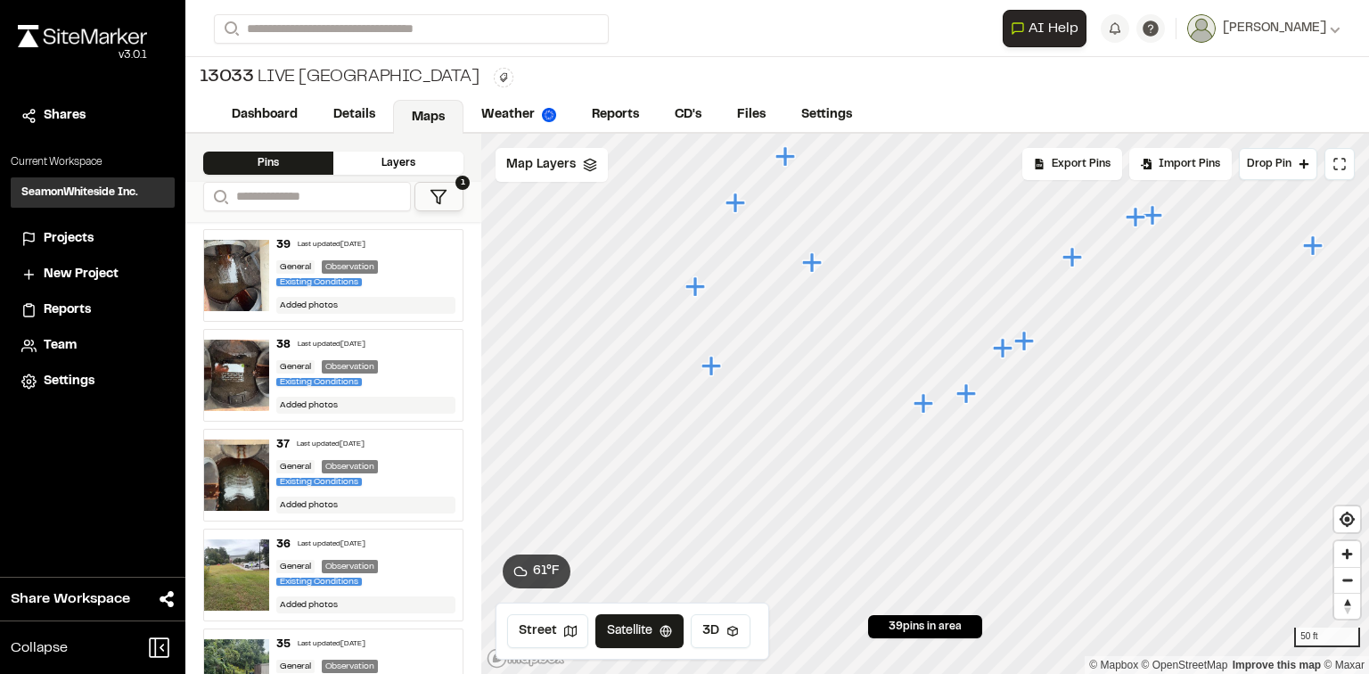
click at [226, 370] on img at bounding box center [236, 375] width 65 height 71
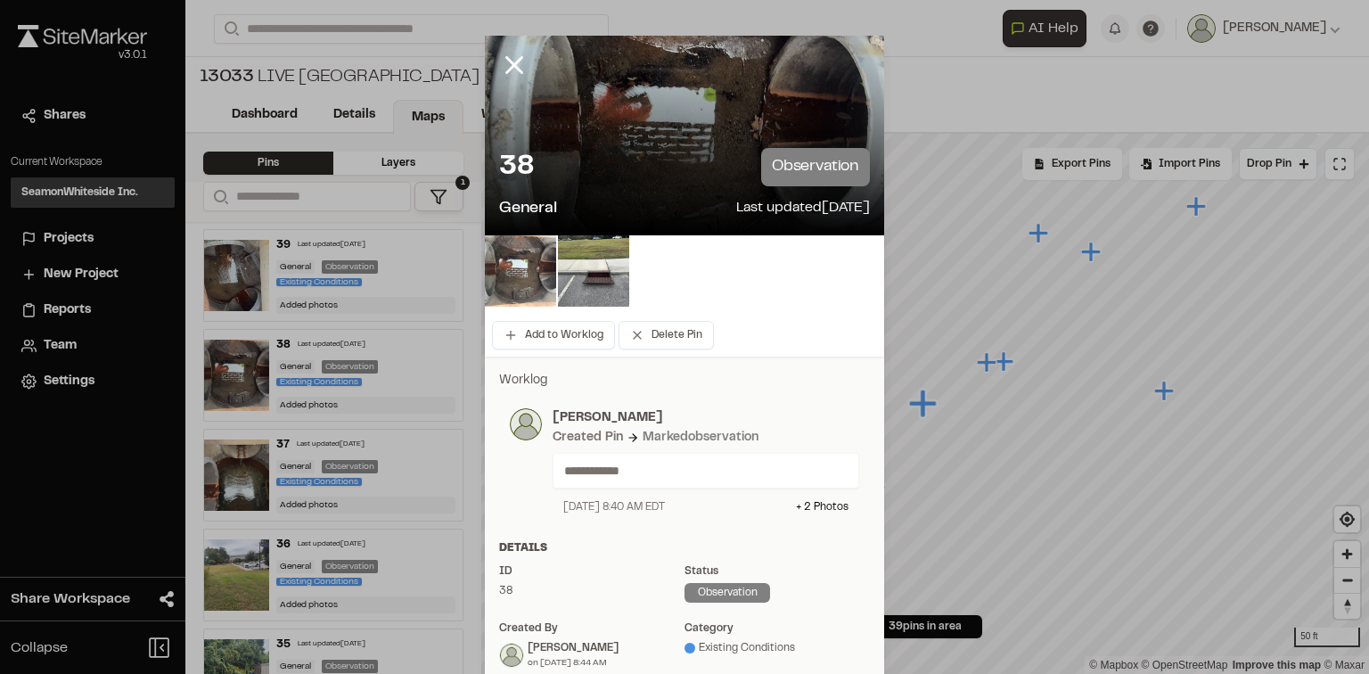
click at [513, 267] on img at bounding box center [520, 270] width 71 height 71
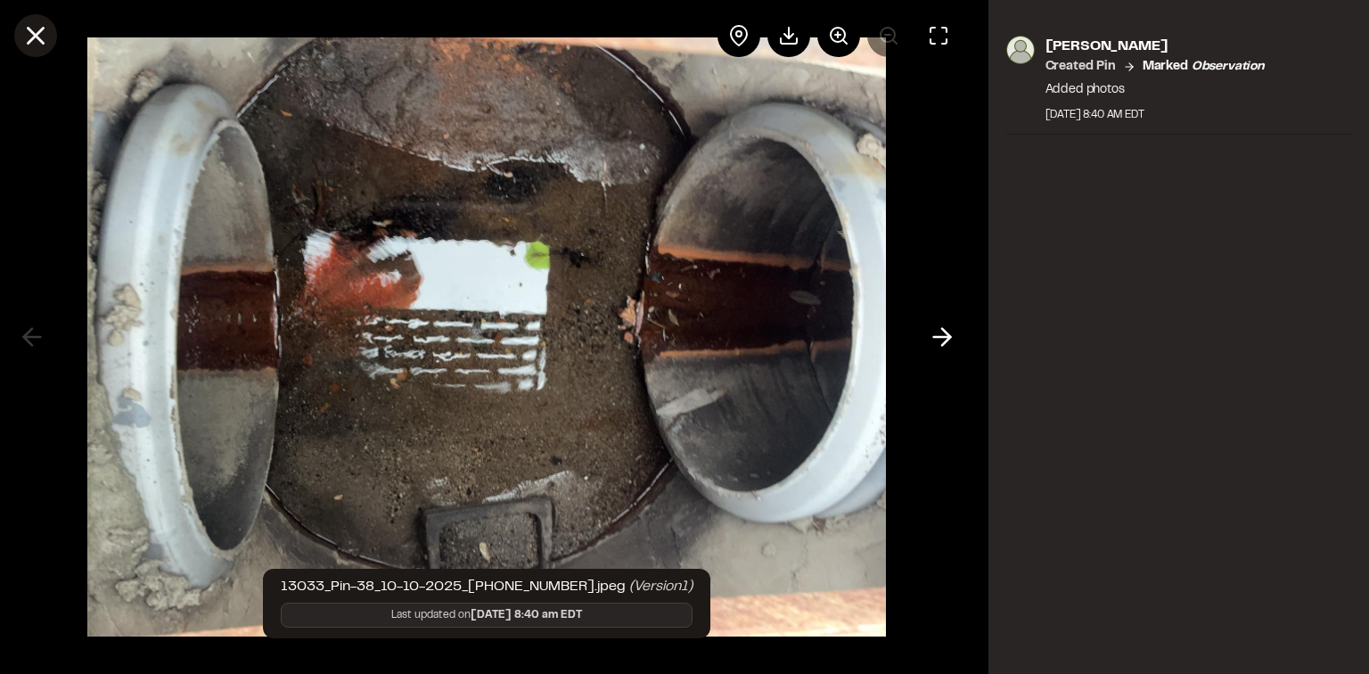
click at [43, 29] on line at bounding box center [36, 36] width 15 height 15
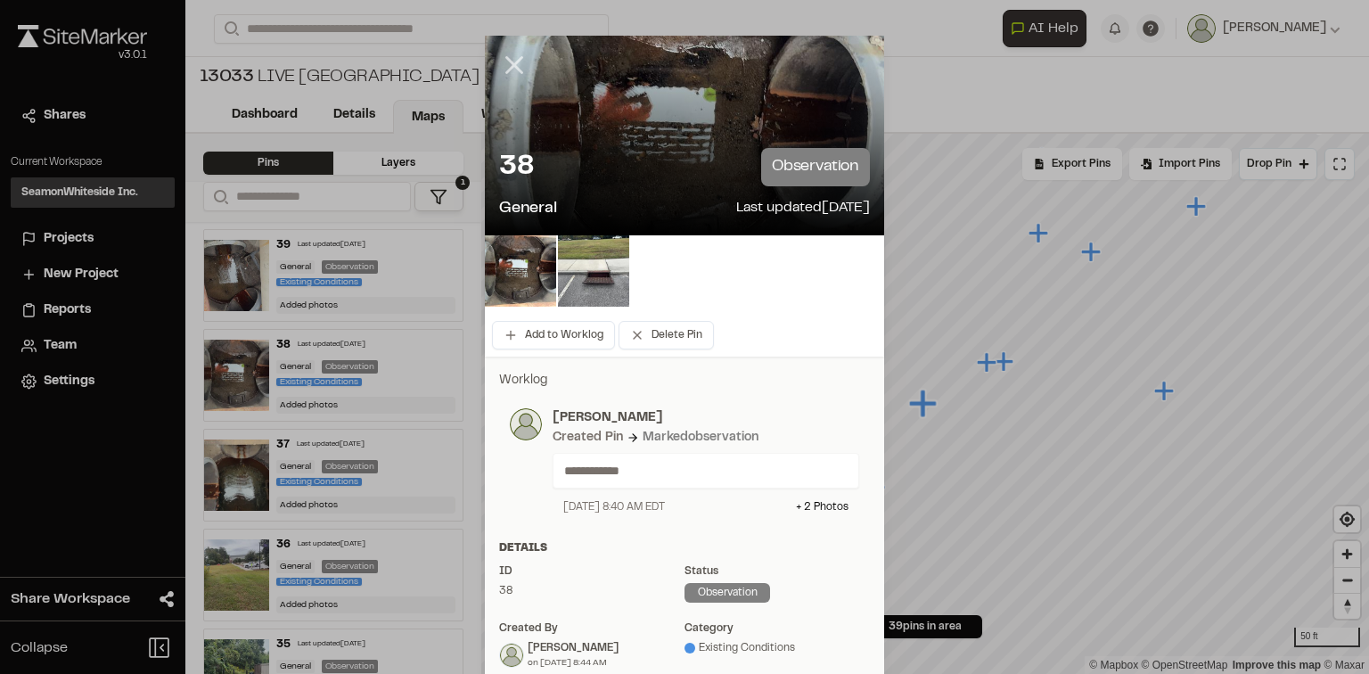
click at [511, 63] on line at bounding box center [514, 65] width 15 height 15
